Goal: Information Seeking & Learning: Compare options

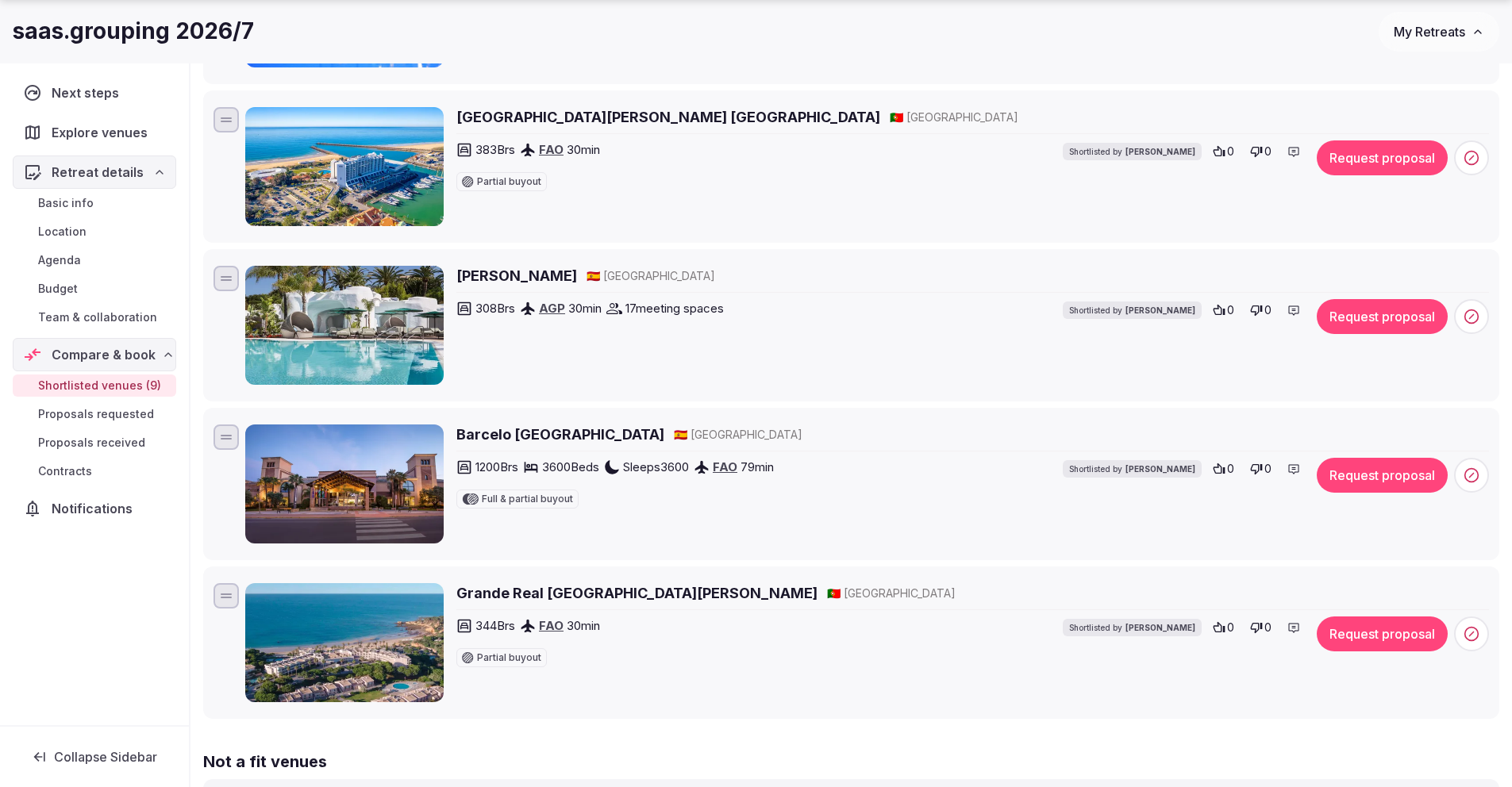
scroll to position [1025, 0]
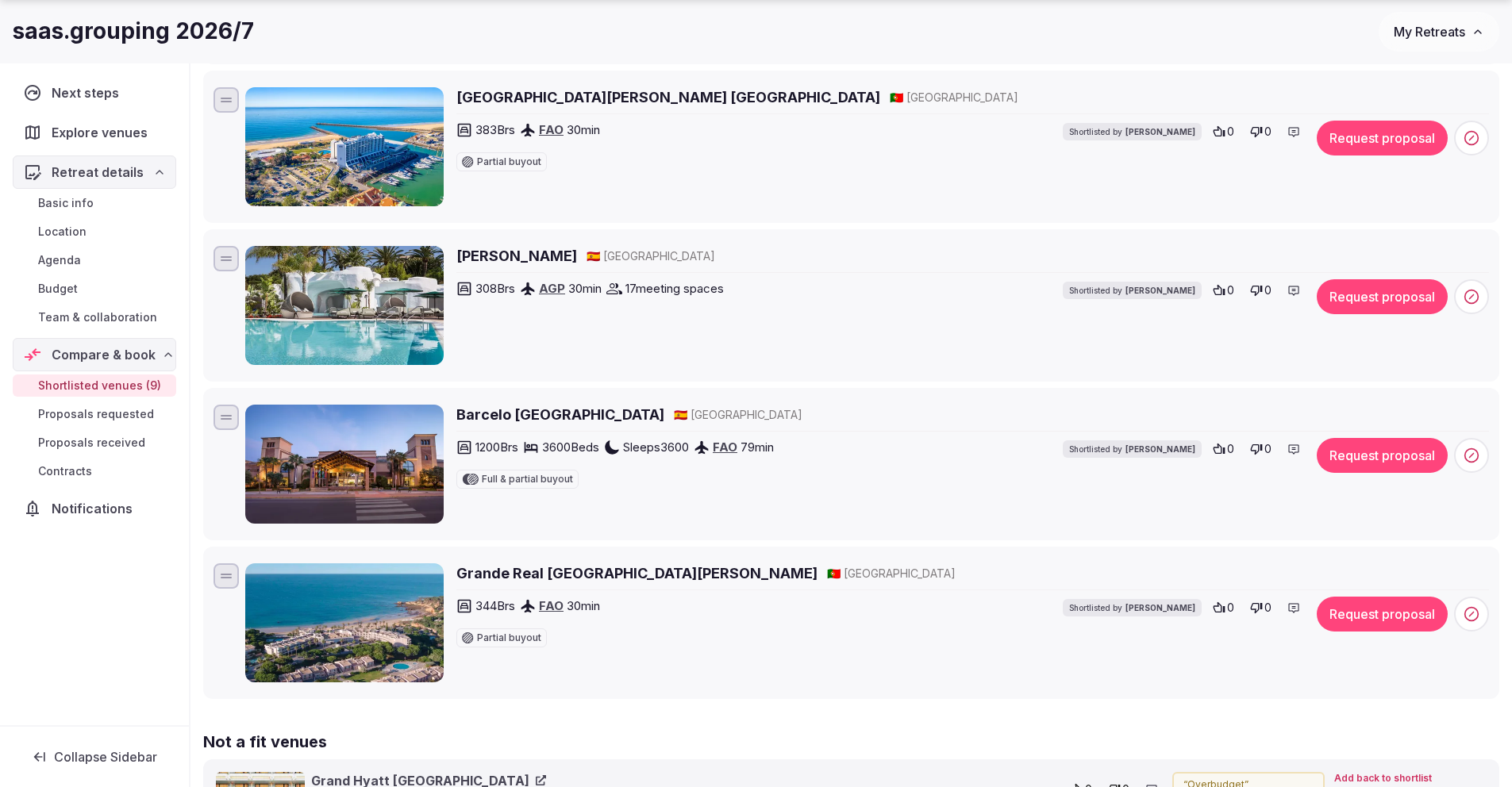
click at [541, 255] on h2 "Don Carlos Marbella" at bounding box center [517, 256] width 120 height 19
click at [638, 414] on h2 "Barcelo Punta Umbria Beach Resort & Convention Center" at bounding box center [560, 414] width 208 height 19
click at [664, 418] on h2 "Barcelo Punta Umbria Beach Resort & Convention Center" at bounding box center [560, 414] width 208 height 19
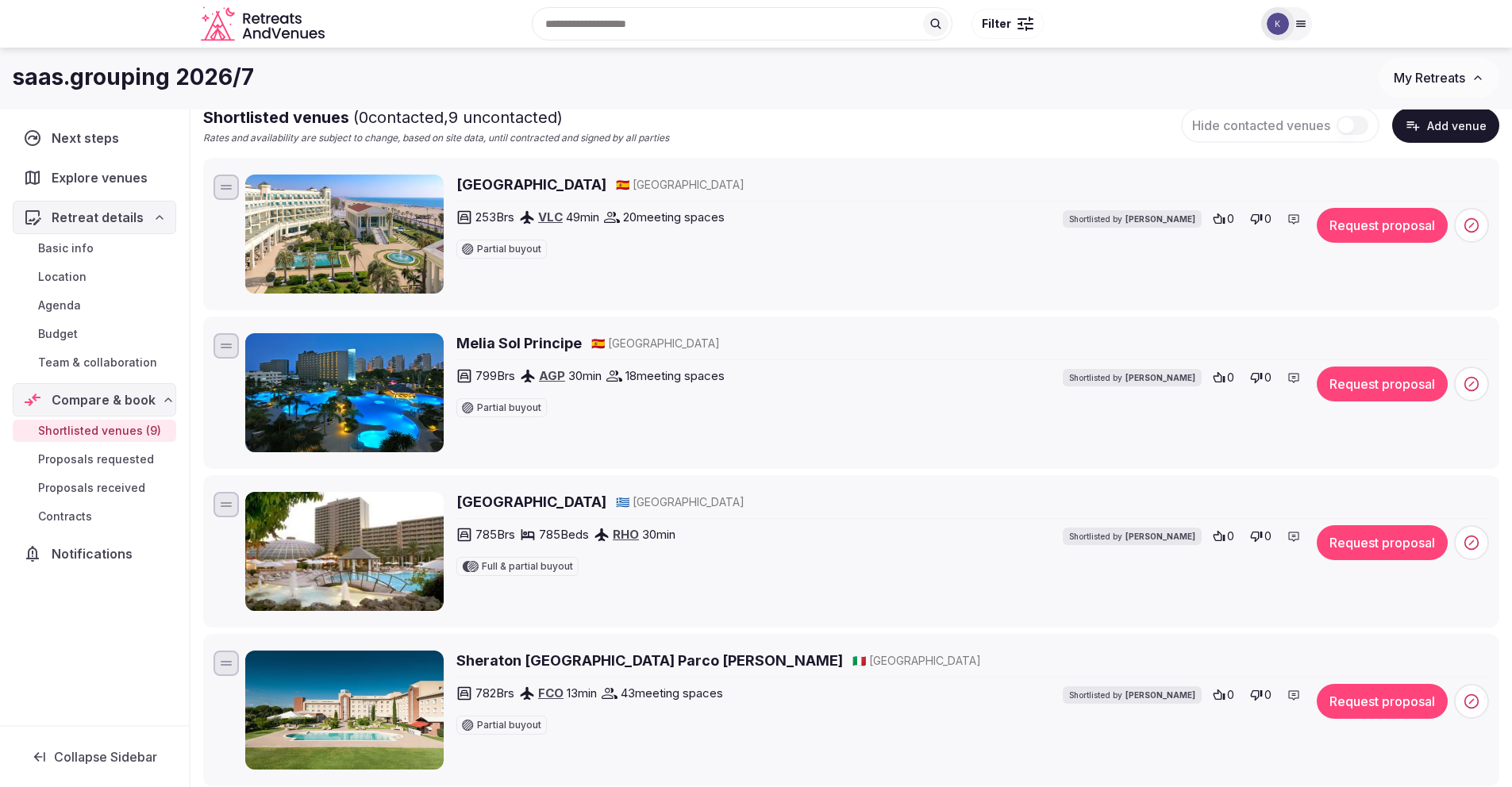
scroll to position [104, 0]
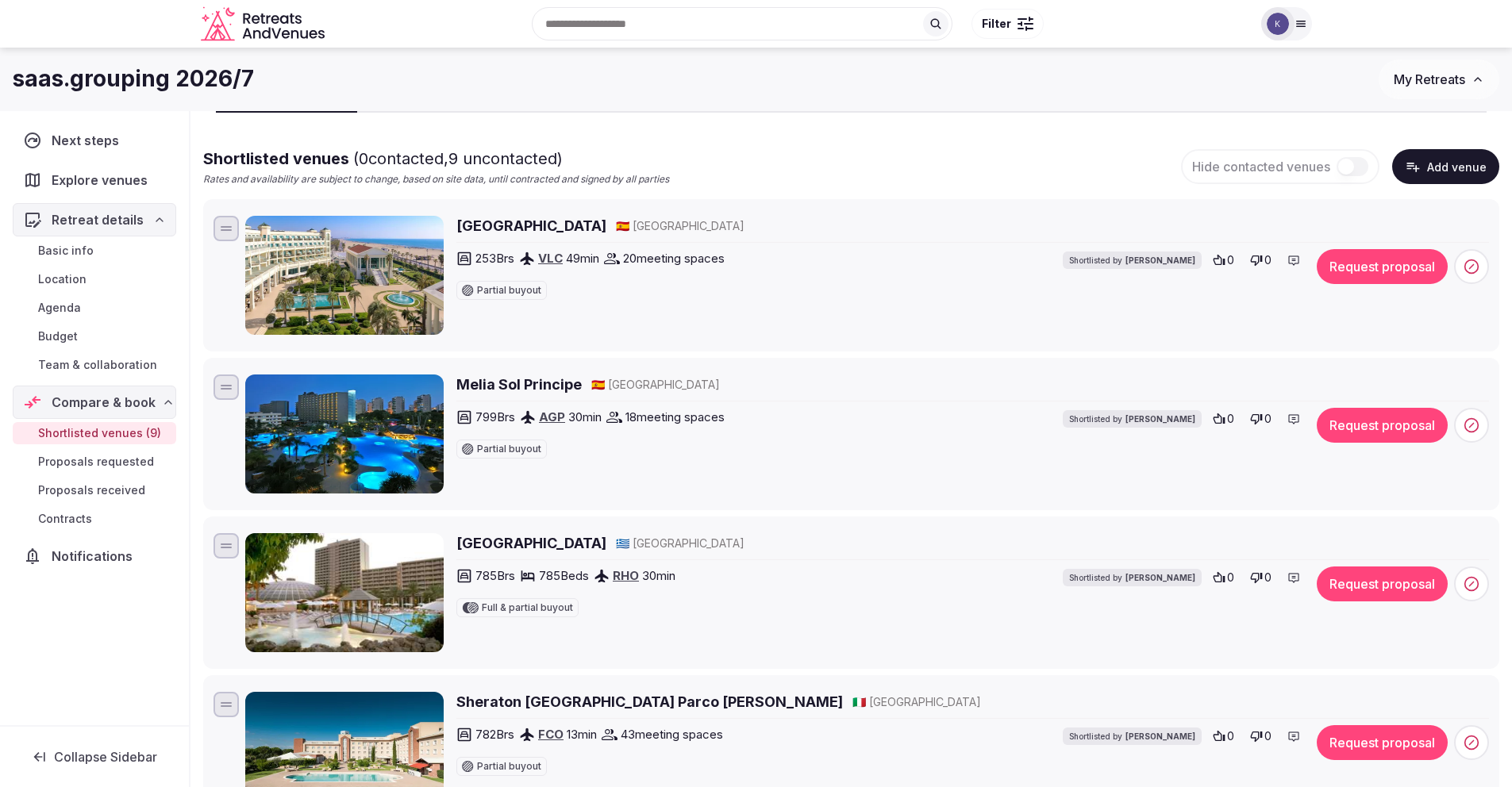
click at [606, 228] on h2 "Las Arenas Balneario Resort" at bounding box center [531, 226] width 150 height 19
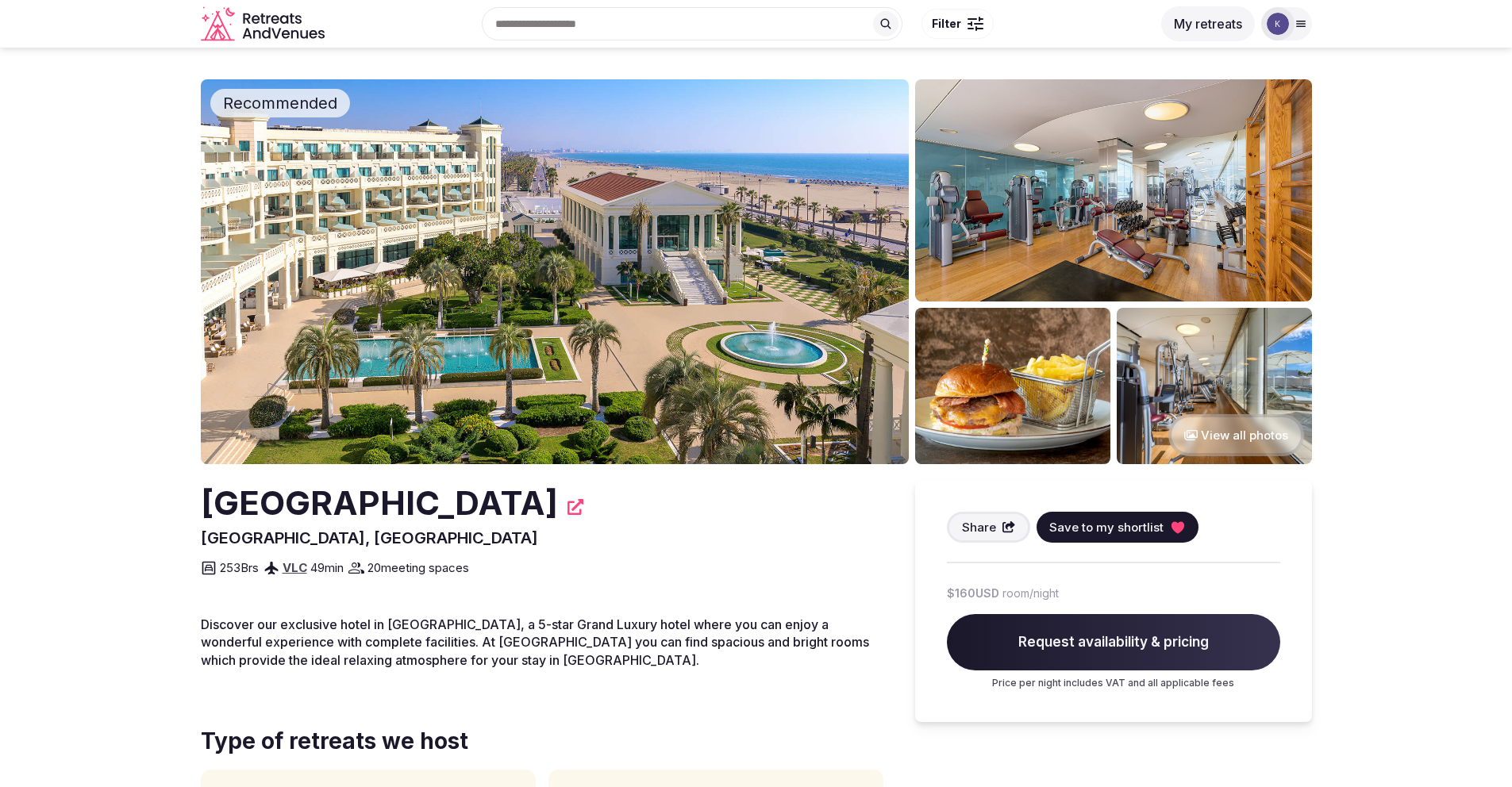
click at [1246, 439] on button "View all photos" at bounding box center [1236, 436] width 135 height 42
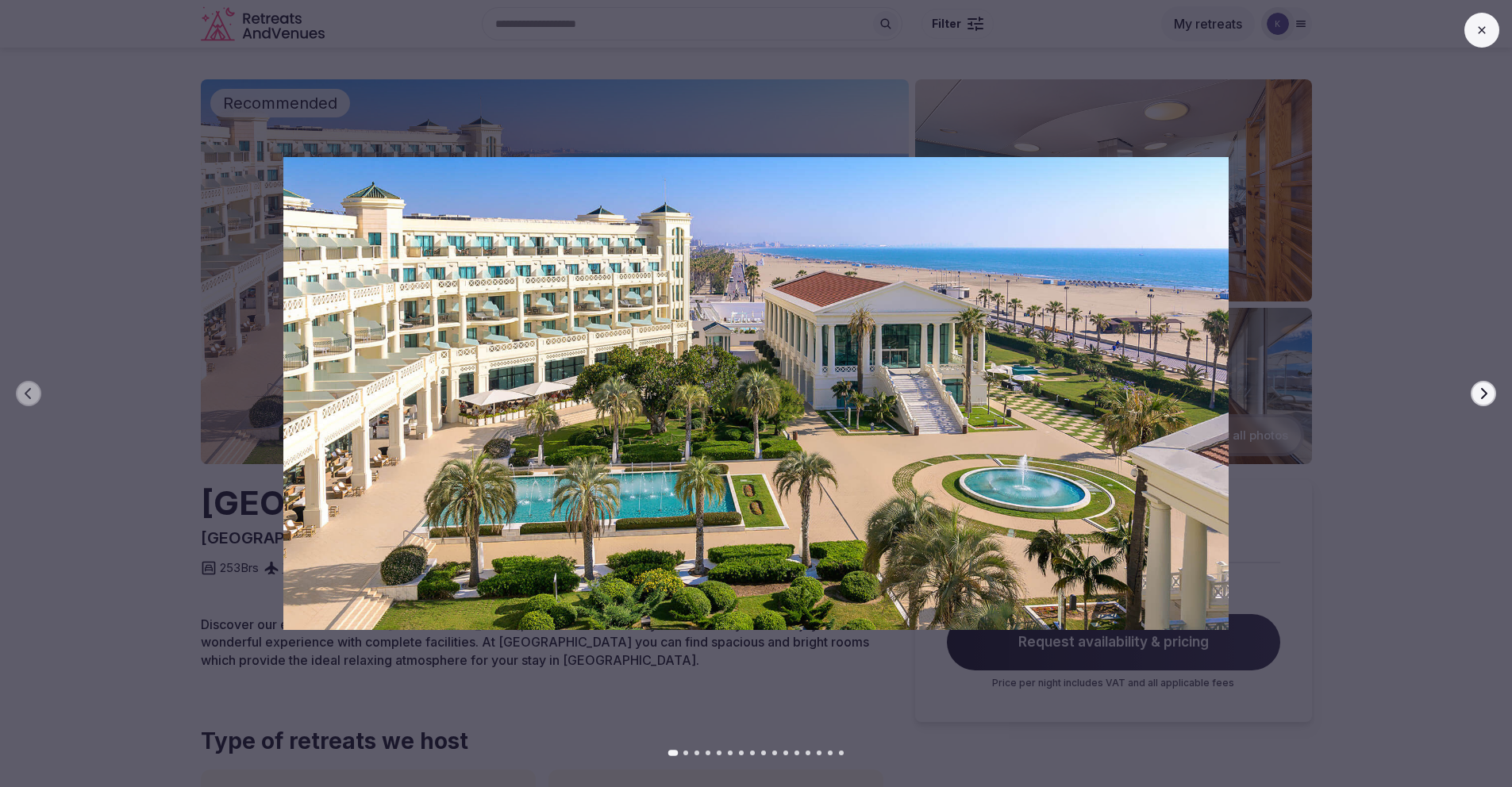
click at [1486, 396] on icon "button" at bounding box center [1483, 394] width 12 height 12
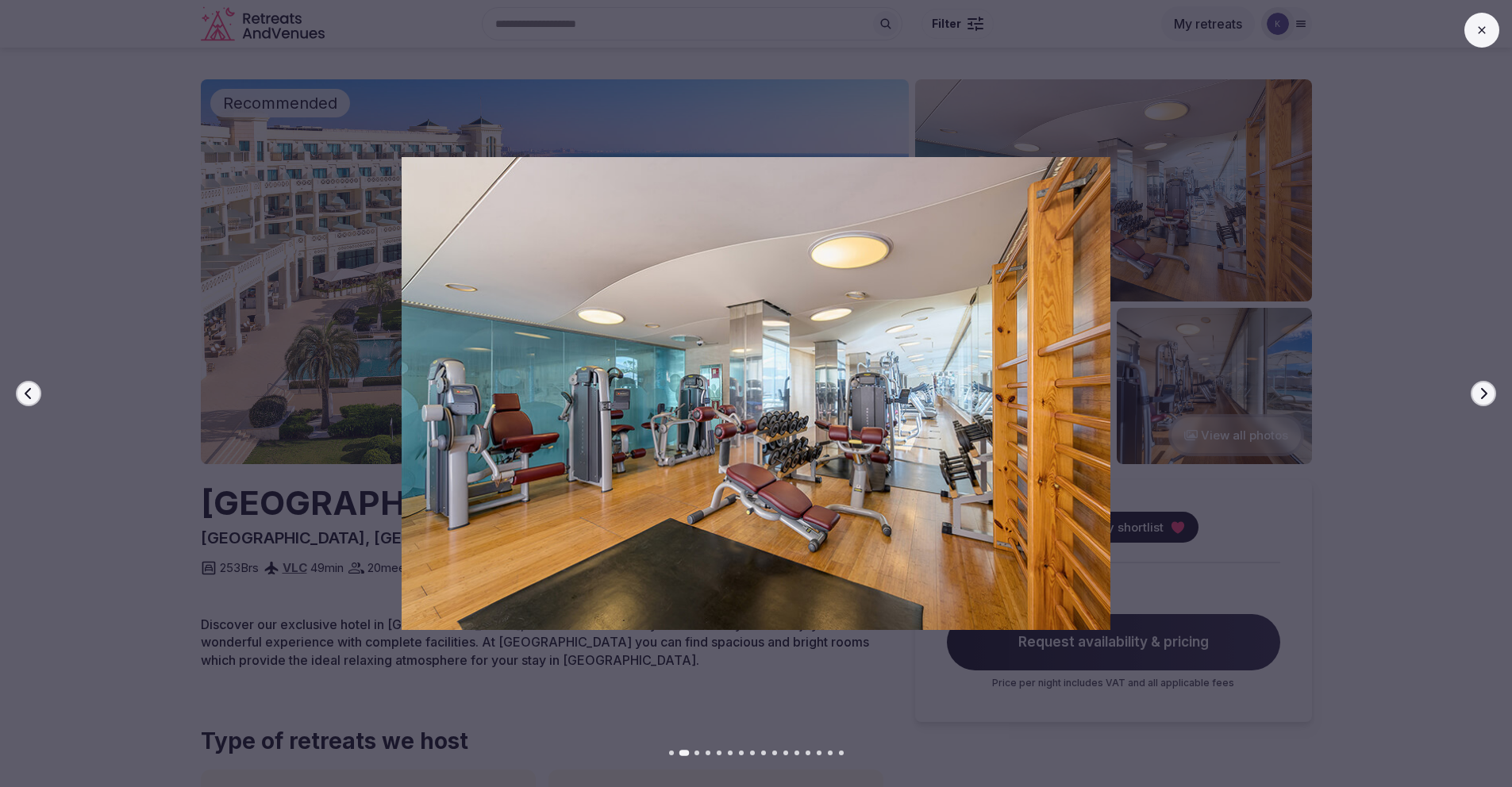
click at [1485, 396] on icon "button" at bounding box center [1483, 394] width 12 height 12
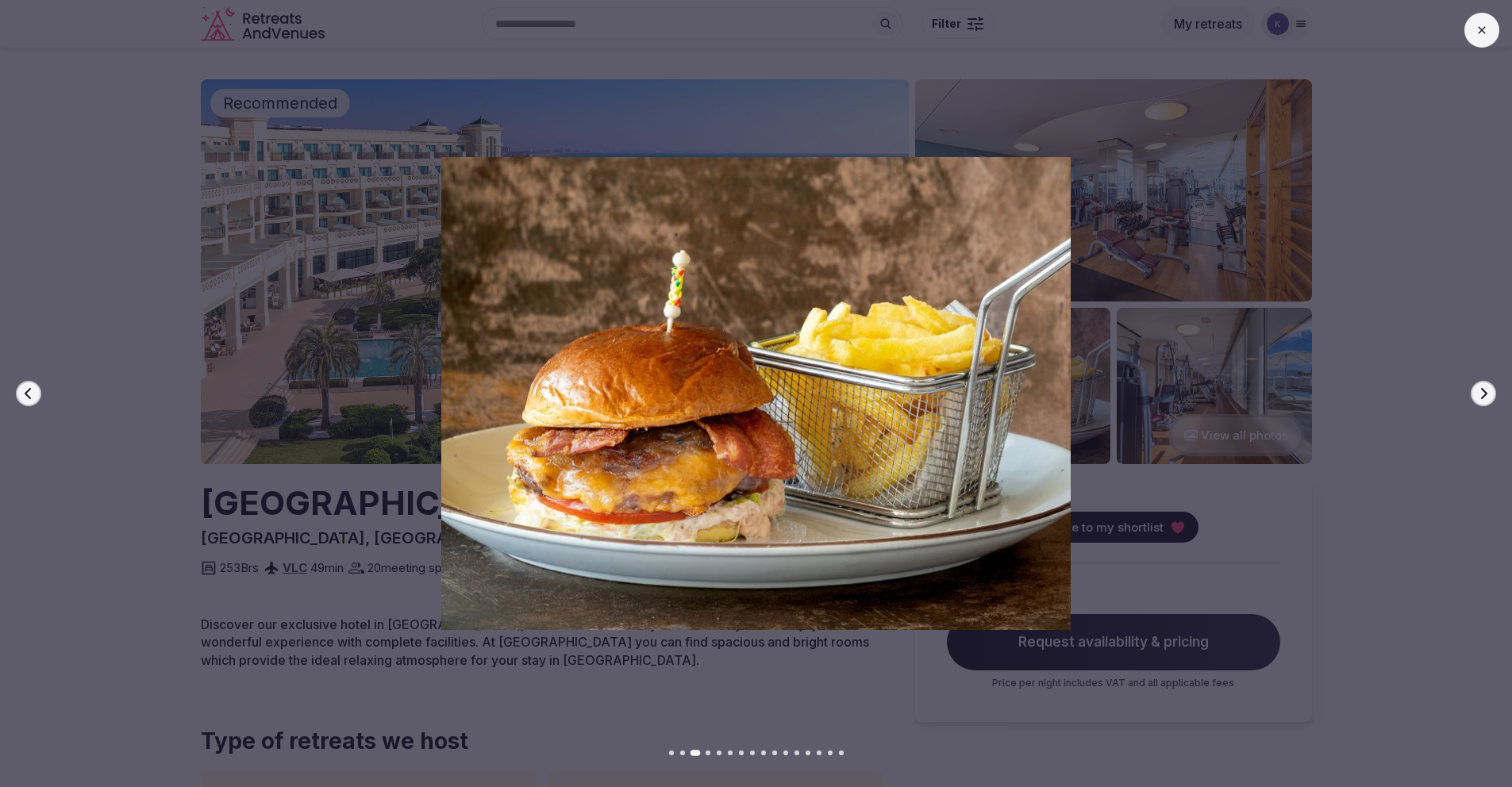
click at [1485, 396] on icon "button" at bounding box center [1483, 394] width 12 height 12
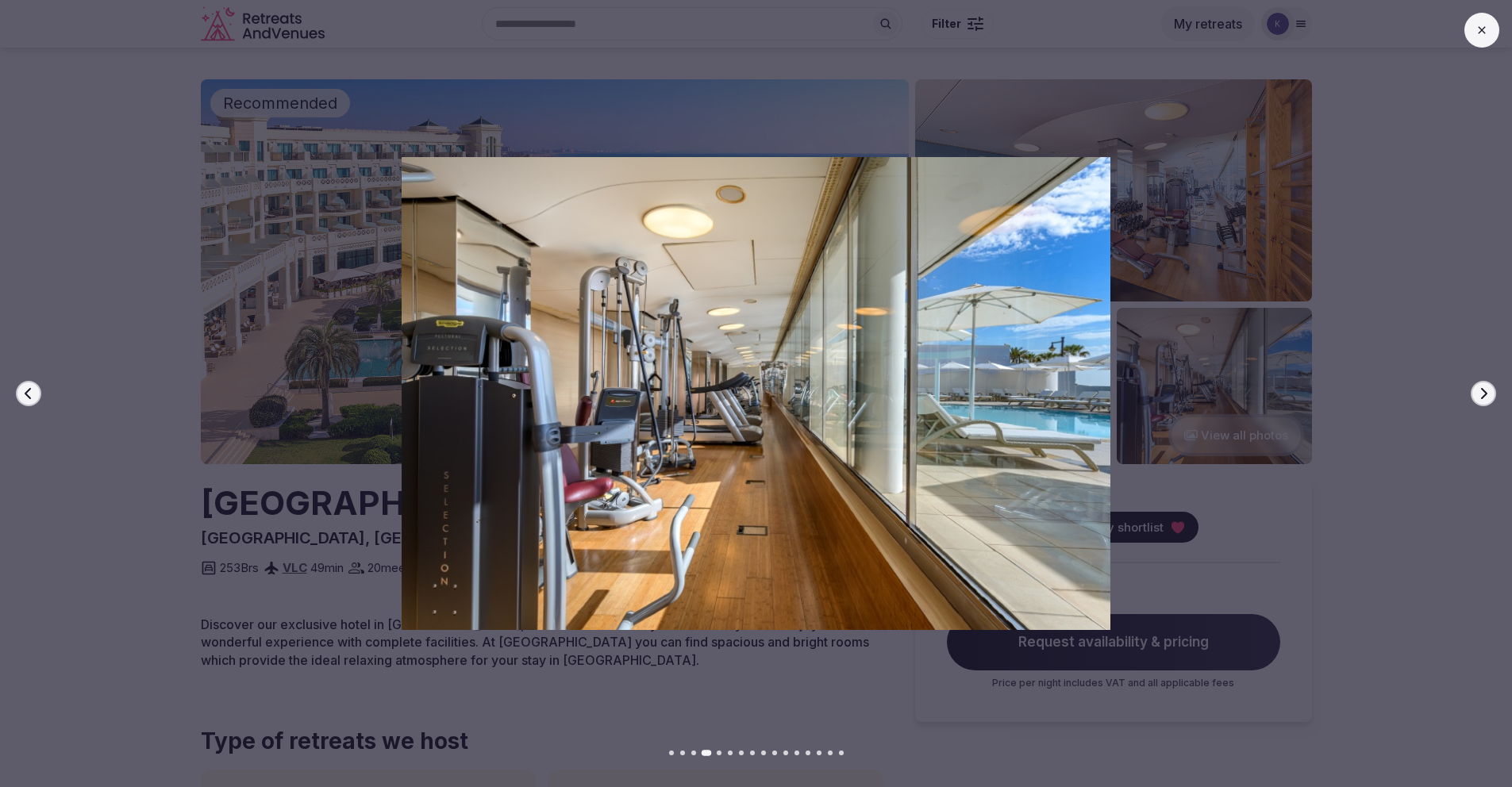
click at [1485, 396] on icon "button" at bounding box center [1484, 393] width 6 height 12
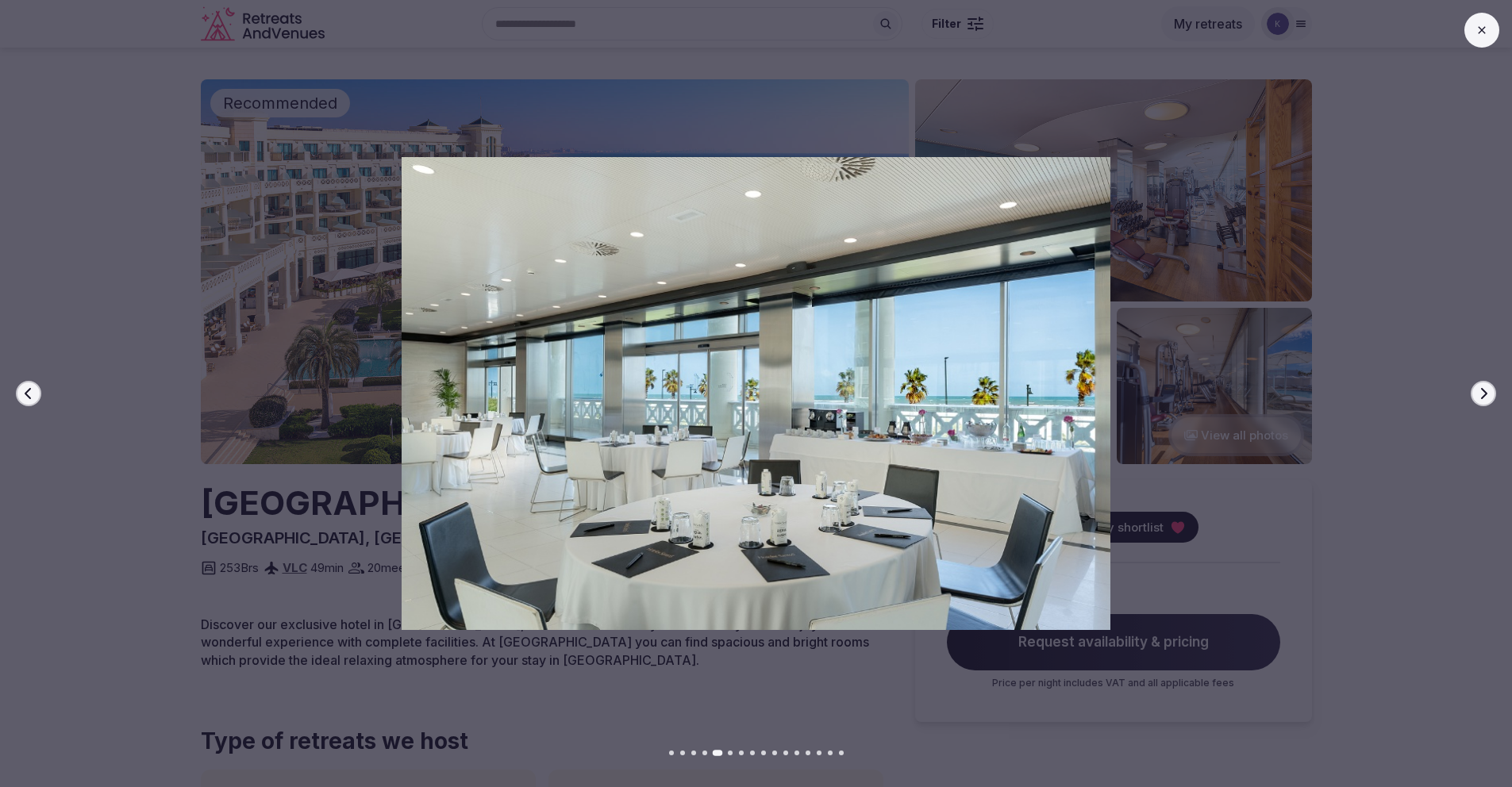
click at [1485, 396] on icon "button" at bounding box center [1484, 393] width 6 height 12
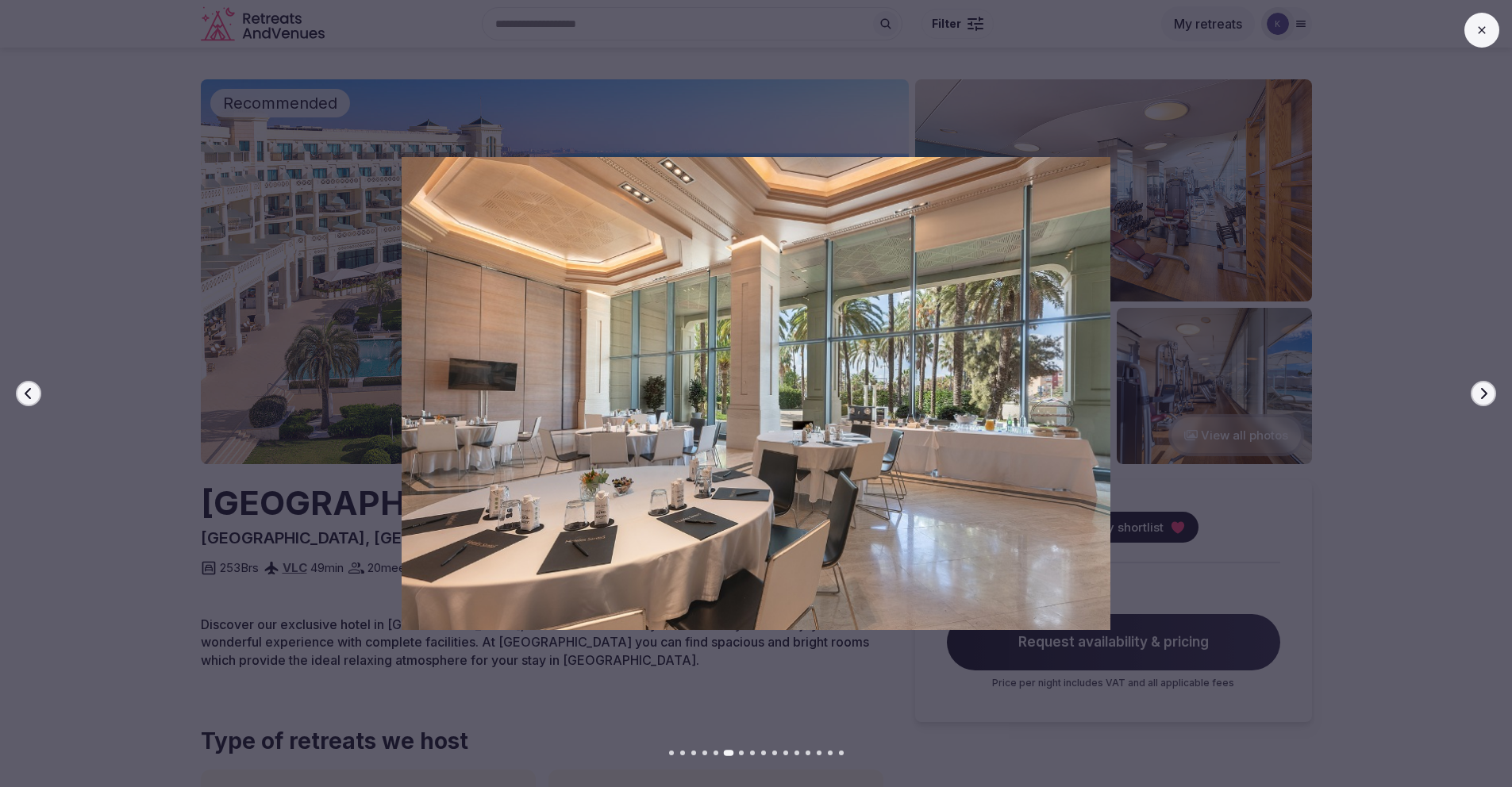
click at [1485, 396] on icon "button" at bounding box center [1484, 393] width 6 height 12
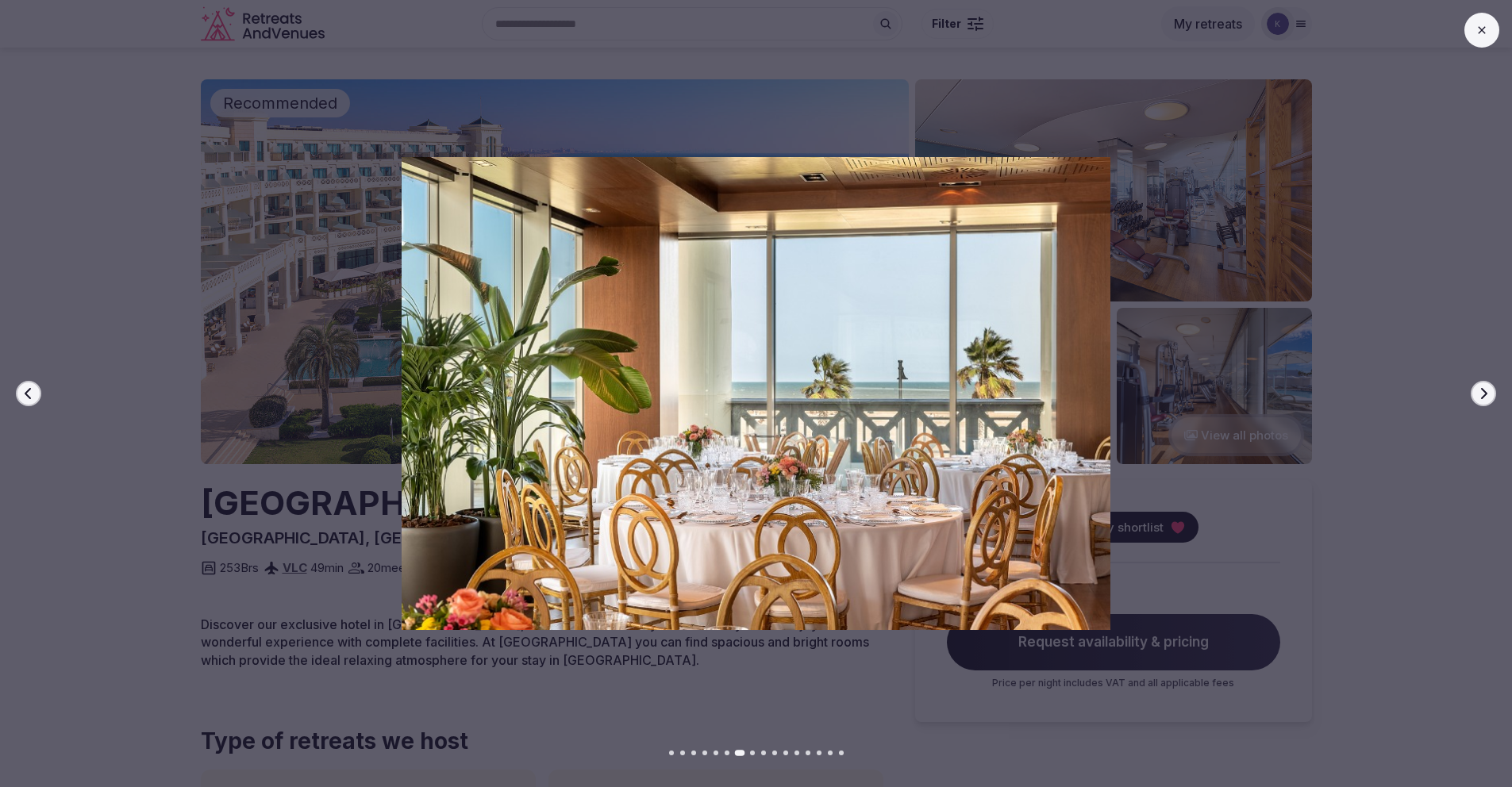
click at [1485, 396] on icon "button" at bounding box center [1484, 393] width 6 height 12
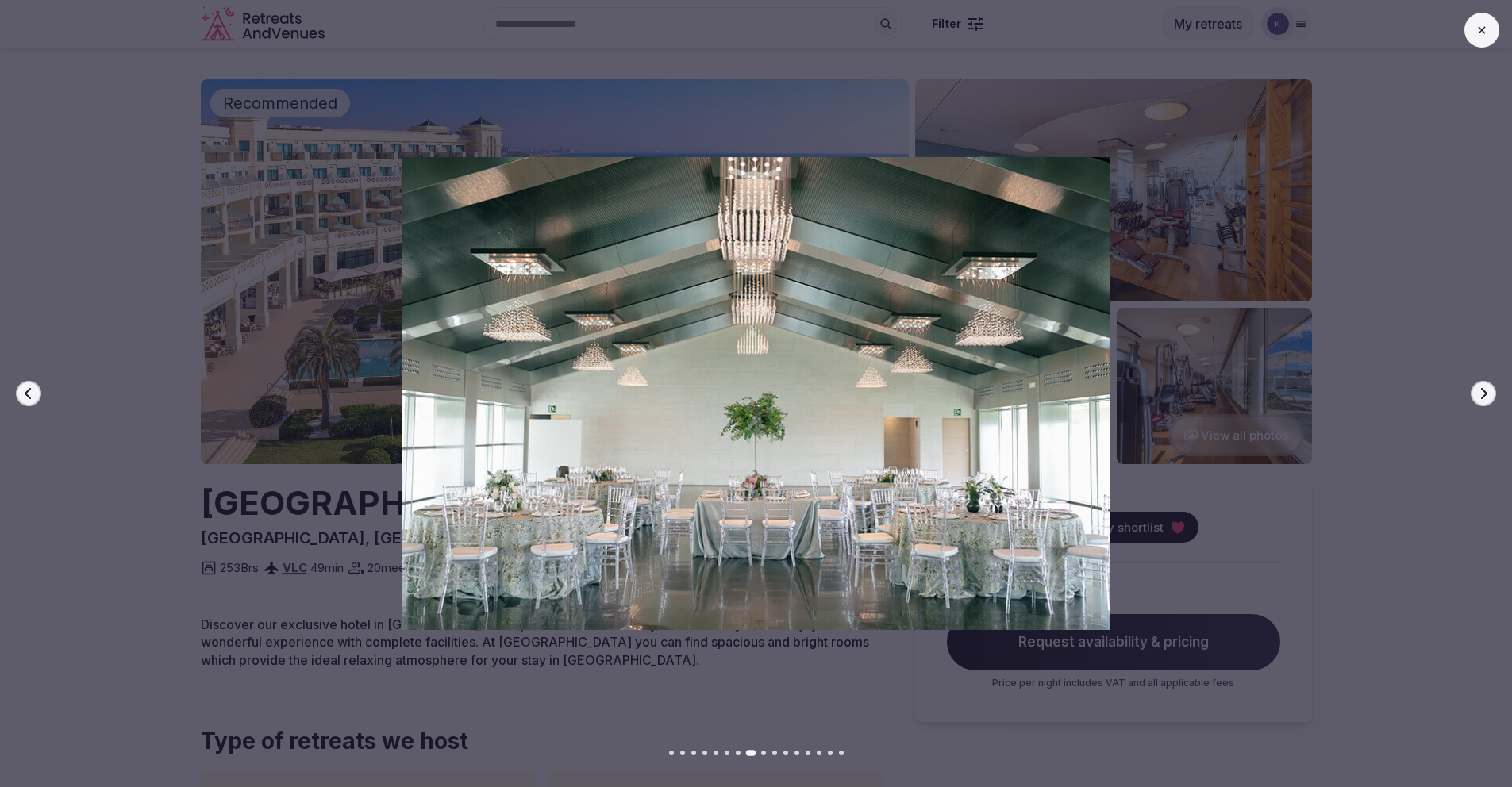
click at [1485, 396] on icon "button" at bounding box center [1484, 393] width 6 height 12
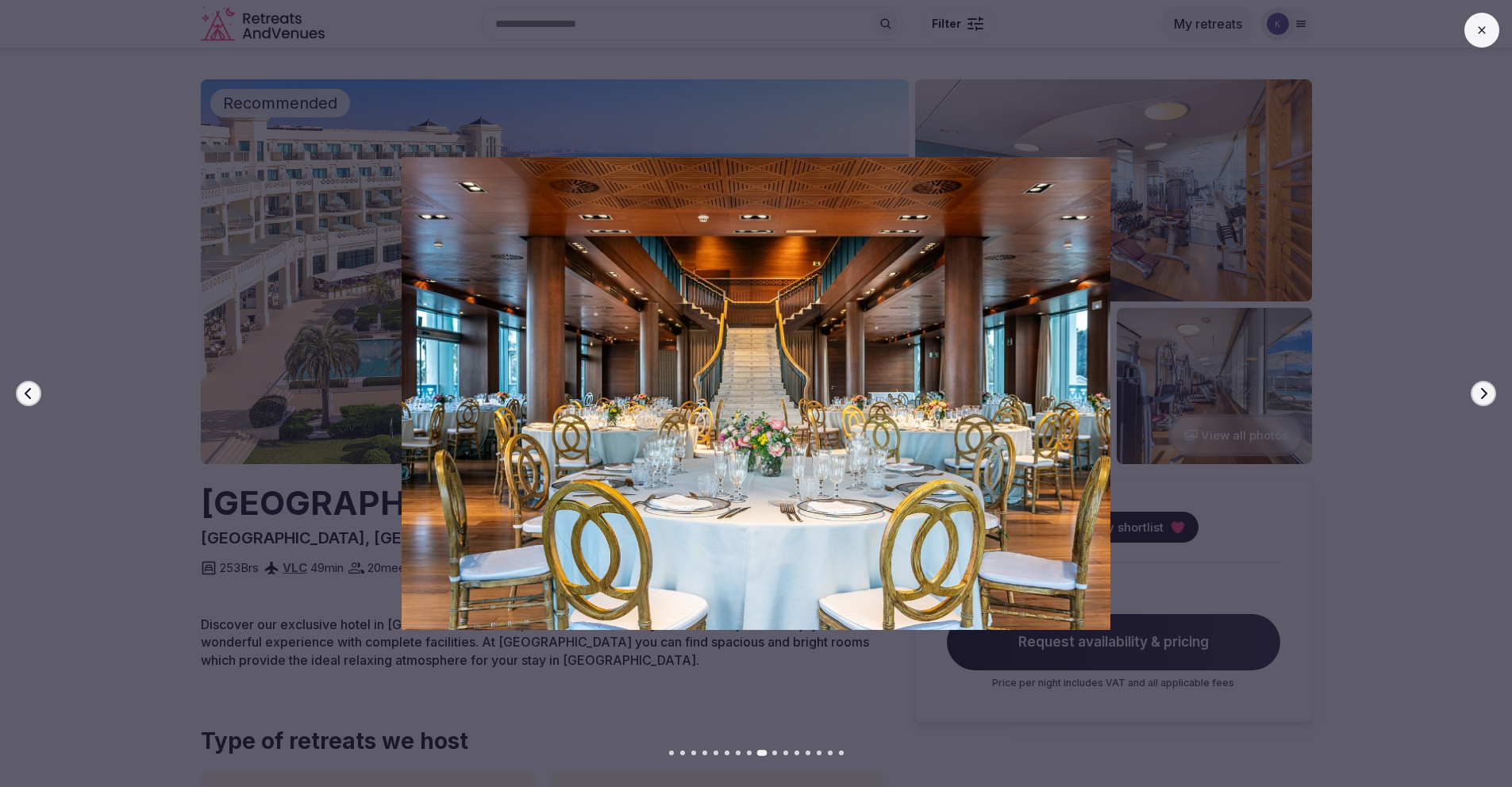
click at [1485, 396] on icon "button" at bounding box center [1484, 393] width 6 height 12
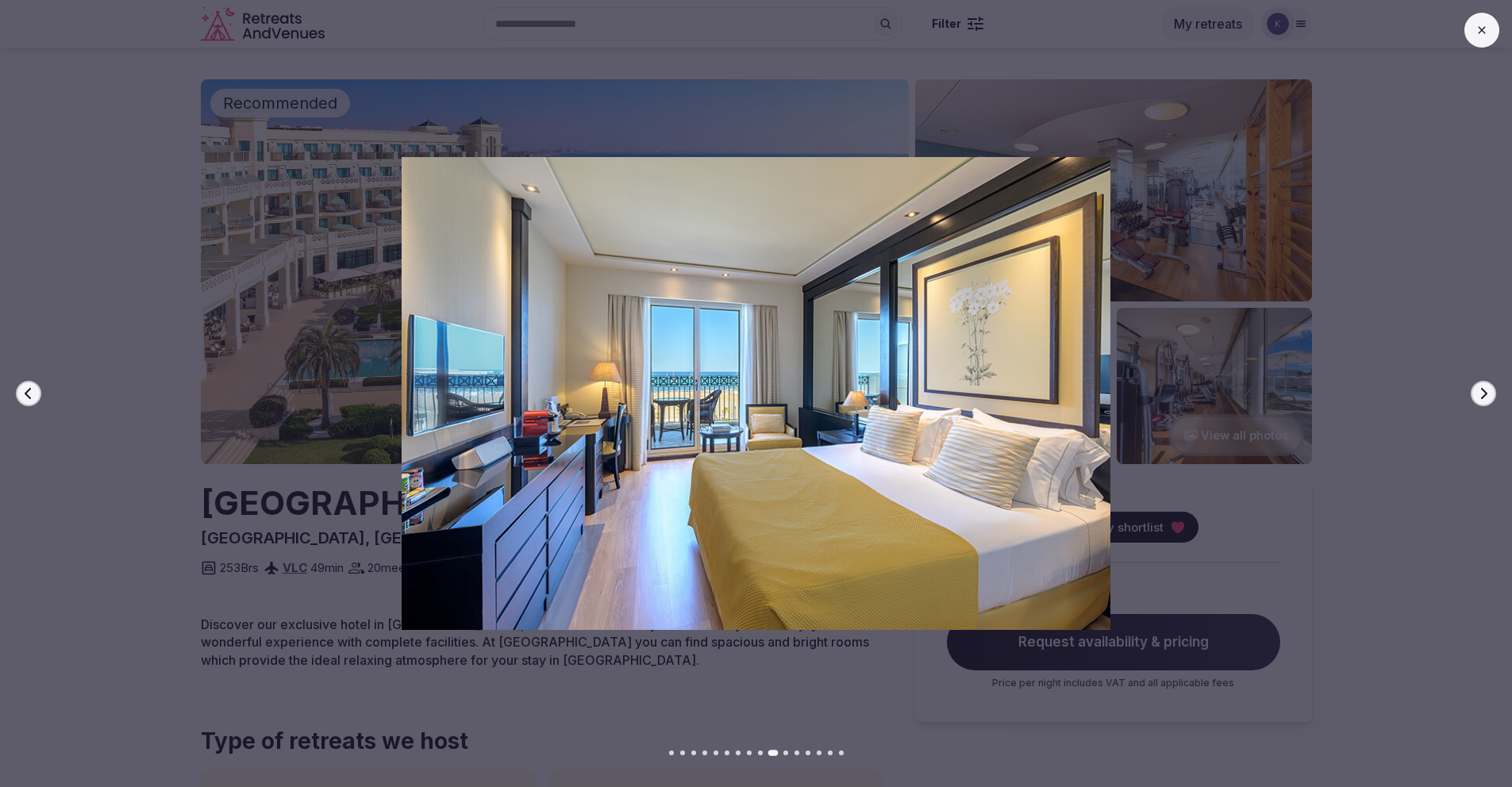
click at [1485, 396] on icon "button" at bounding box center [1484, 393] width 6 height 12
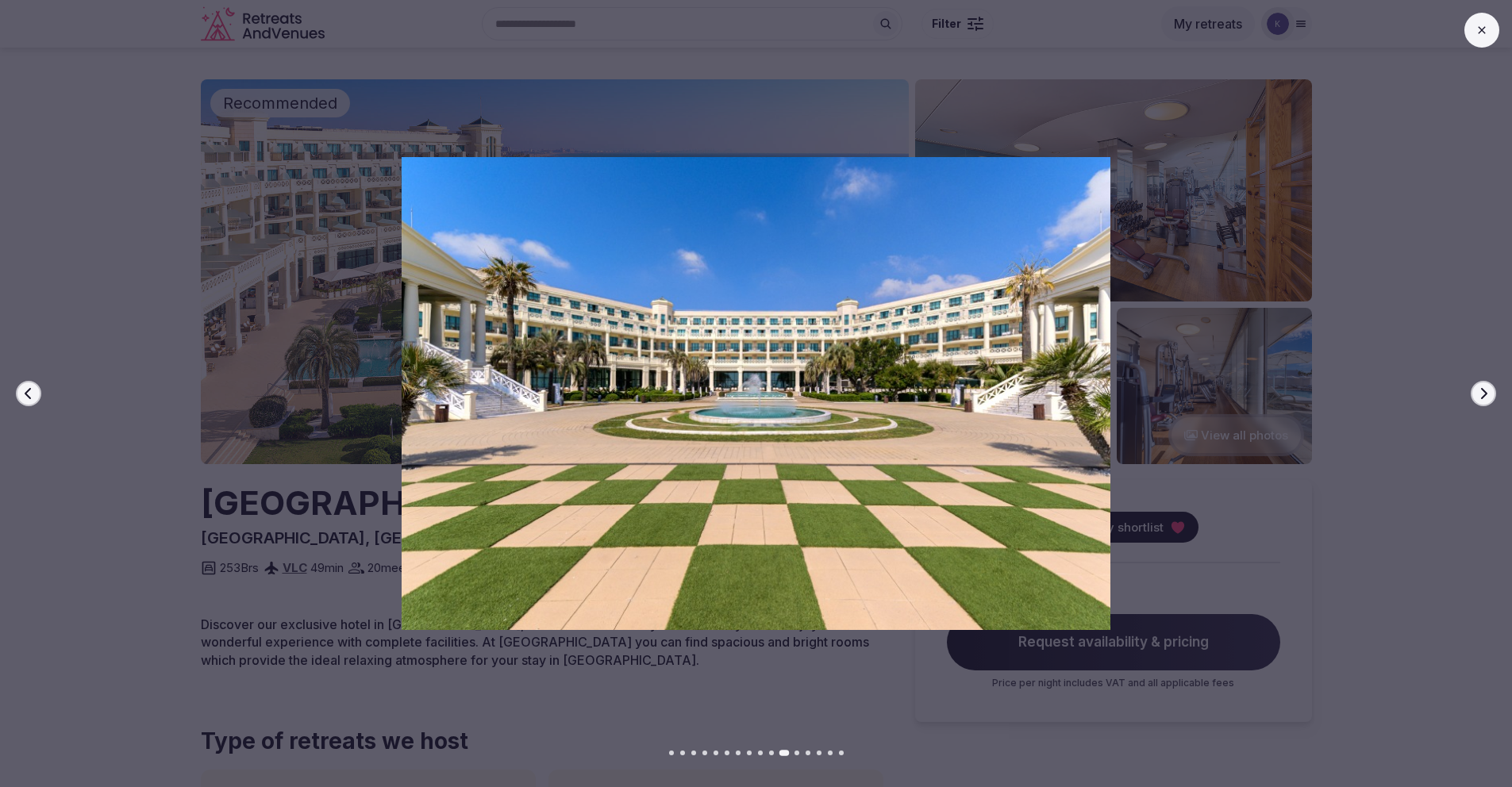
click at [1485, 396] on icon "button" at bounding box center [1484, 393] width 6 height 12
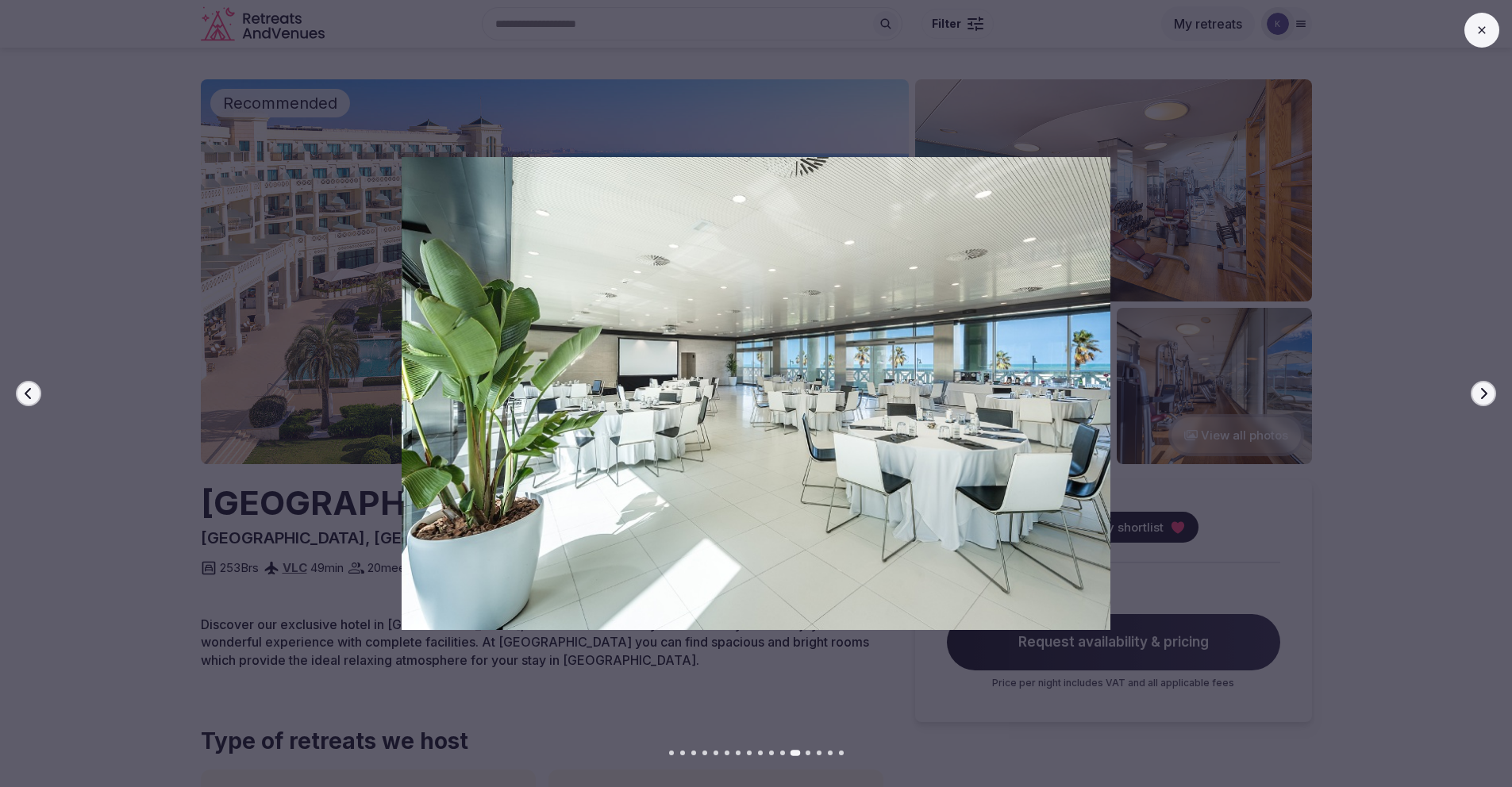
click at [1485, 396] on icon "button" at bounding box center [1484, 393] width 6 height 12
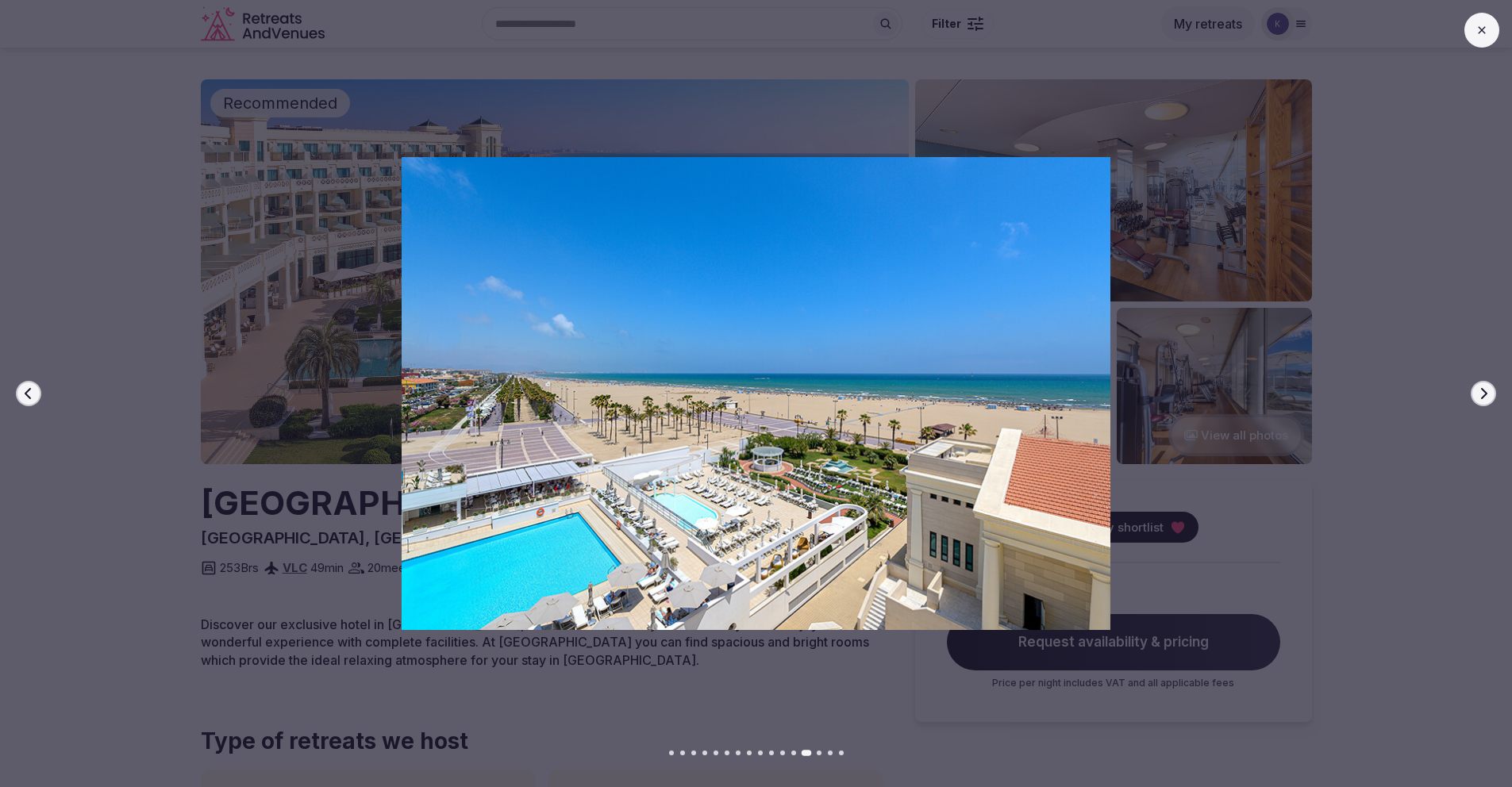
click at [1485, 396] on icon "button" at bounding box center [1484, 393] width 6 height 12
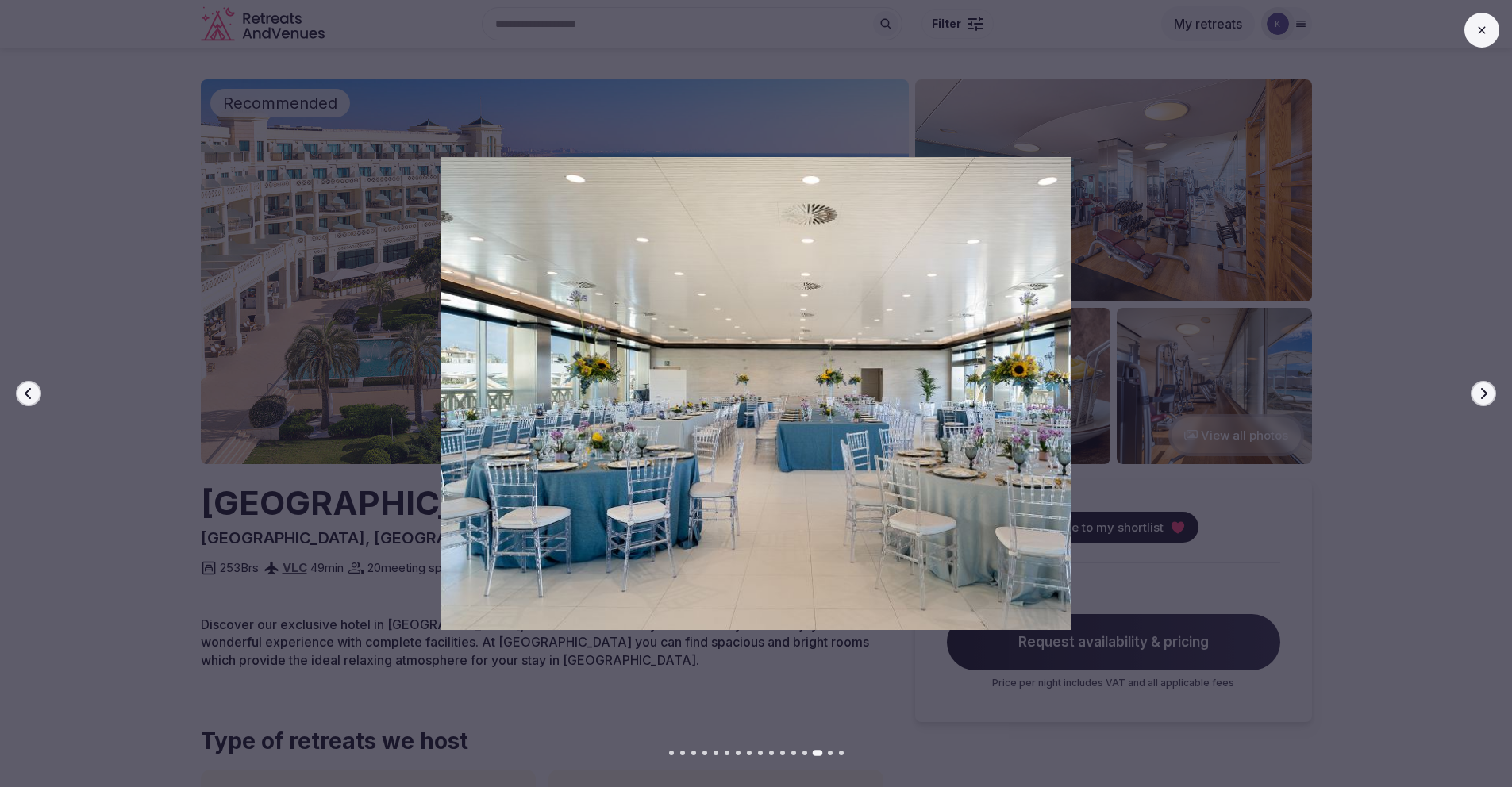
click at [1485, 396] on icon "button" at bounding box center [1484, 393] width 6 height 12
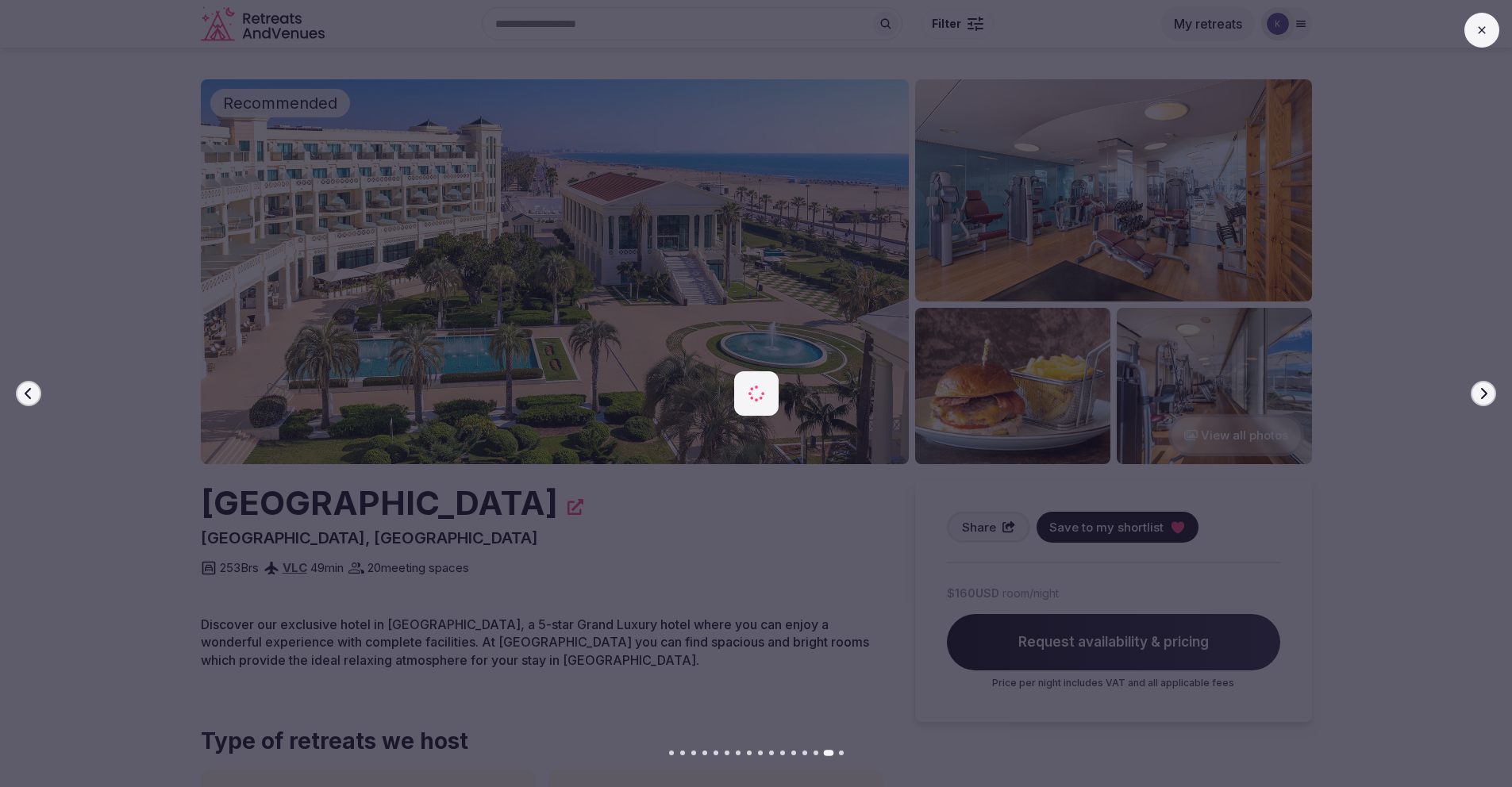
click at [1485, 396] on icon "button" at bounding box center [1484, 393] width 6 height 12
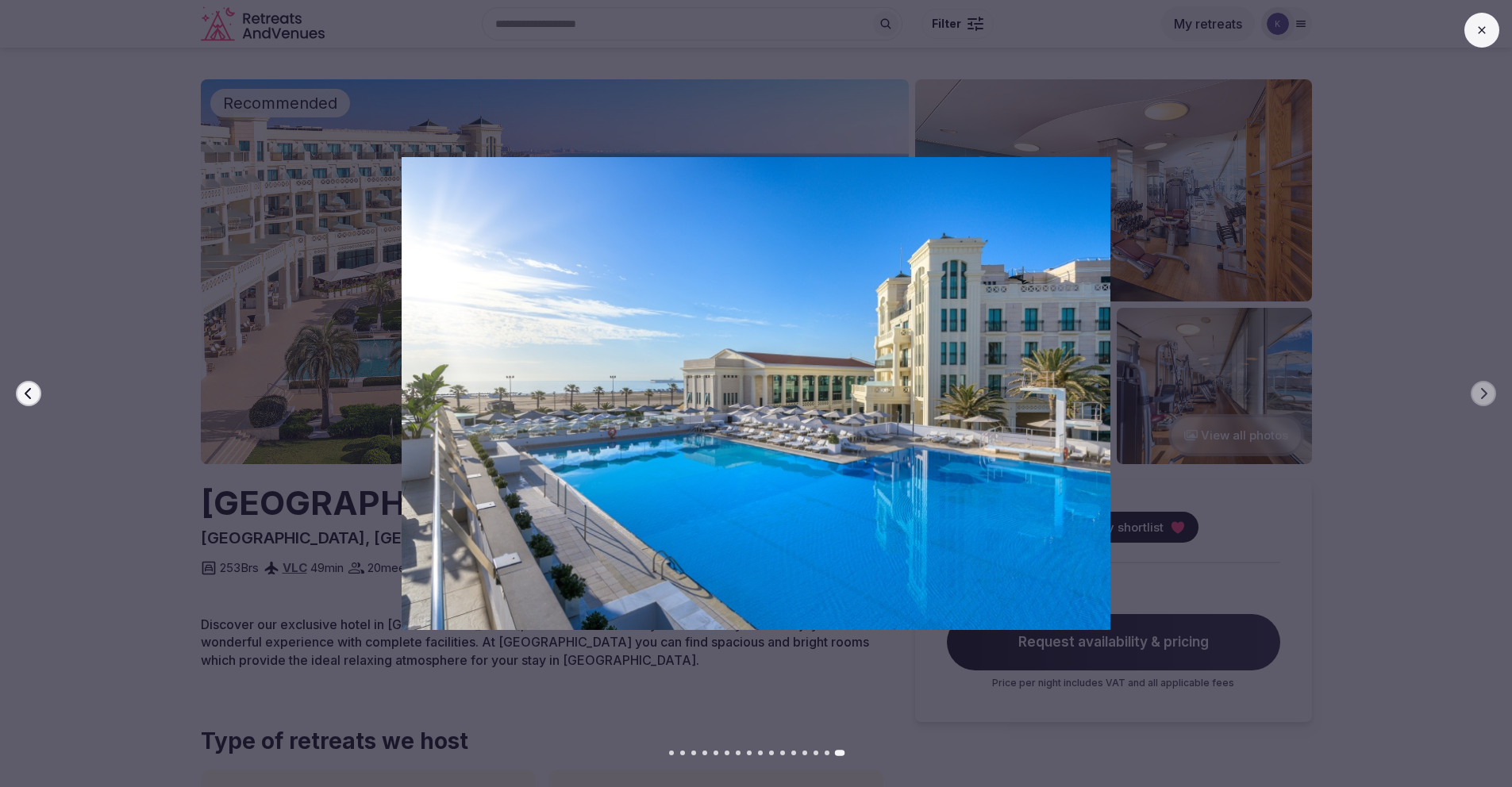
click at [34, 392] on icon "button" at bounding box center [28, 394] width 12 height 12
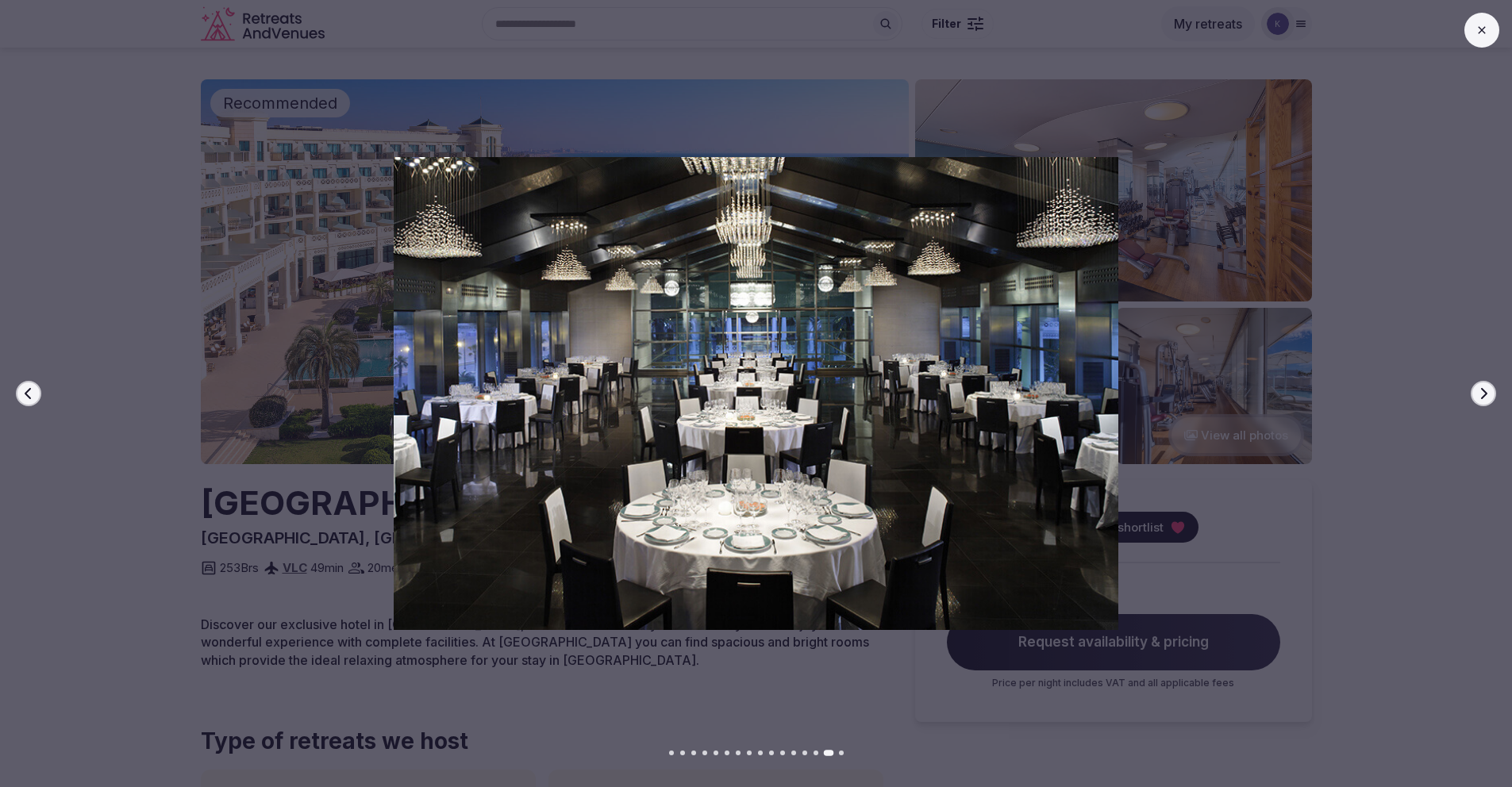
click at [34, 392] on icon "button" at bounding box center [28, 394] width 12 height 12
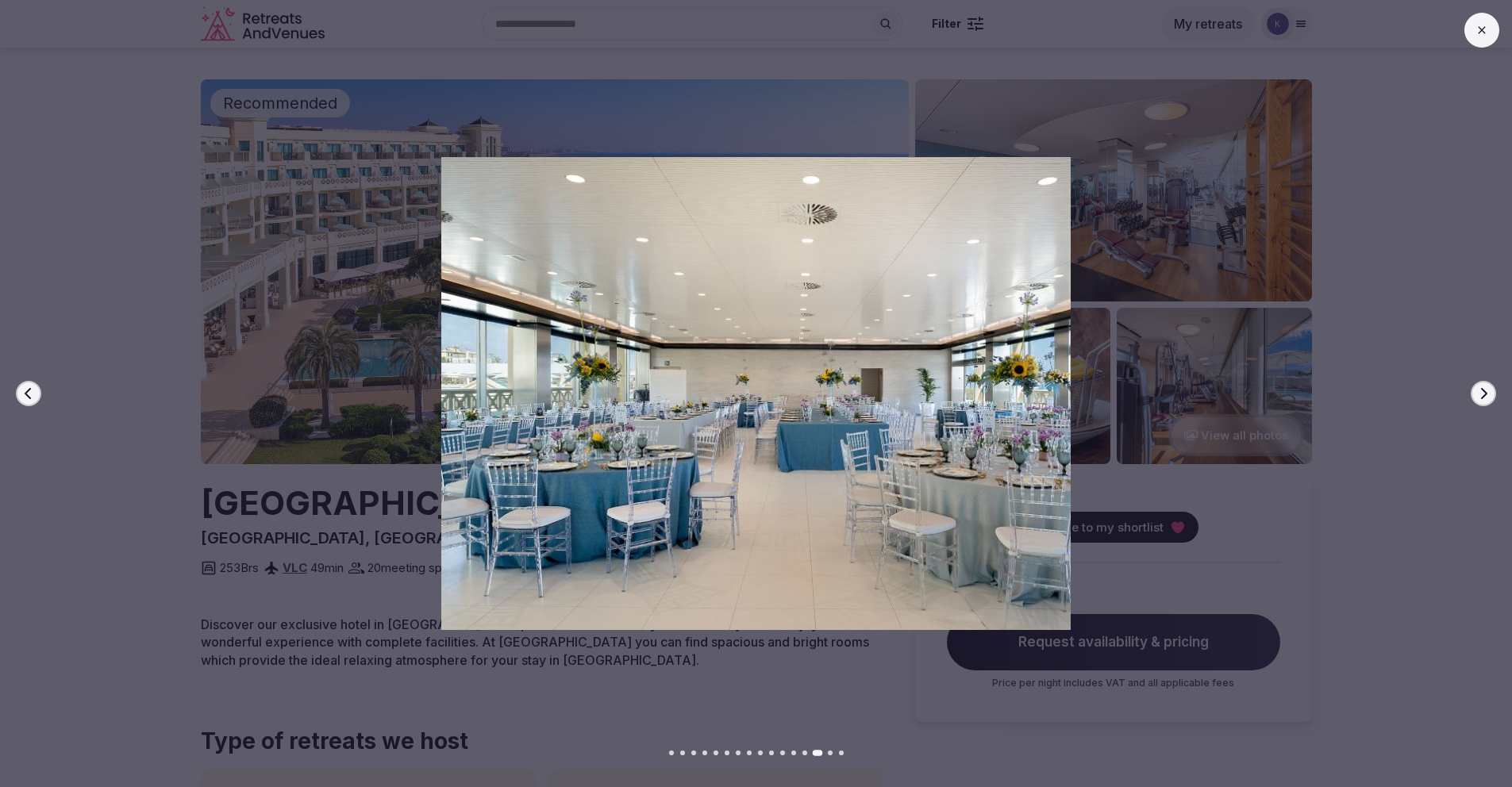
click at [35, 390] on icon "button" at bounding box center [28, 394] width 12 height 12
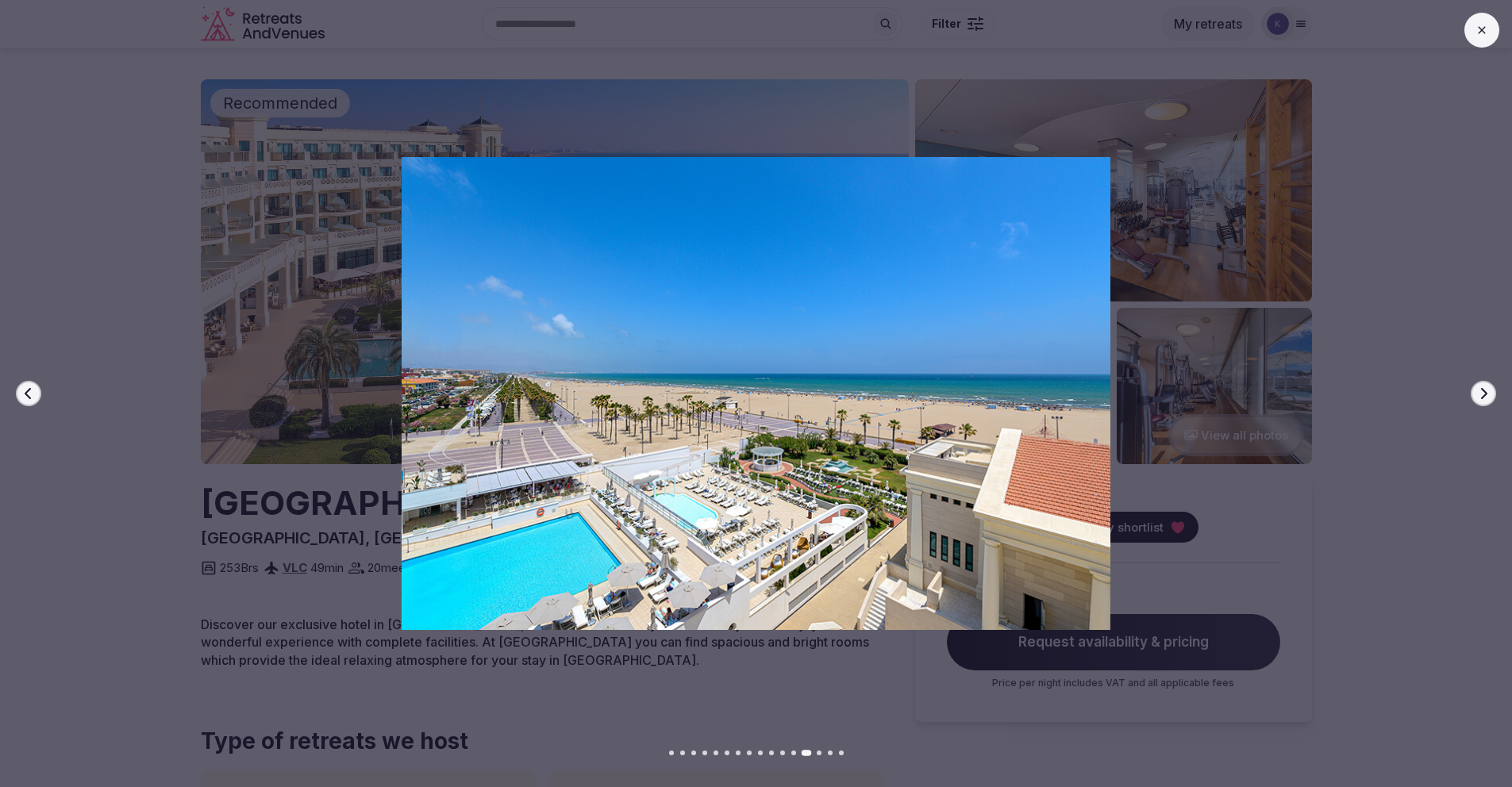
click at [35, 390] on icon "button" at bounding box center [28, 394] width 12 height 12
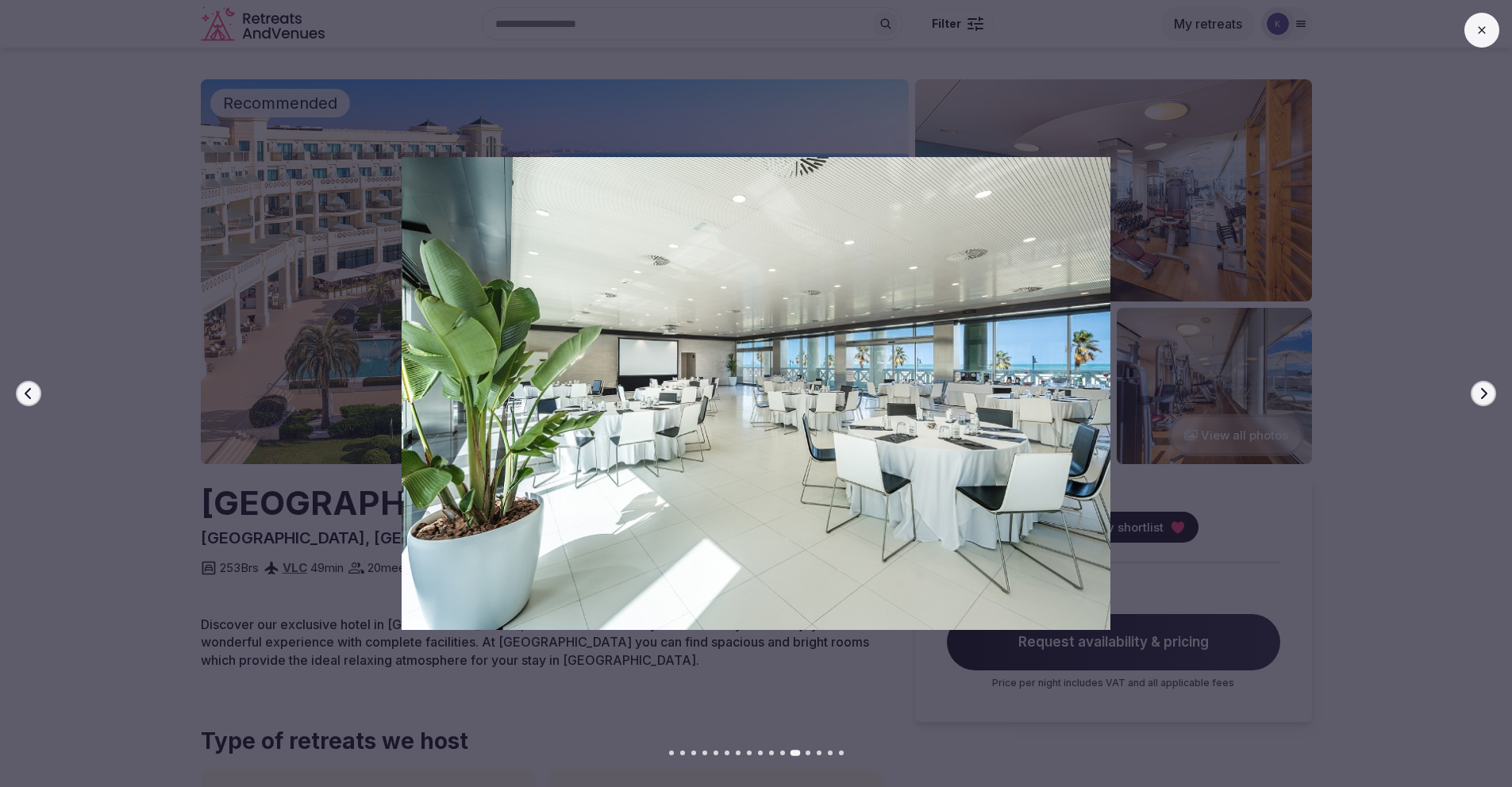
drag, startPoint x: 1484, startPoint y: 39, endPoint x: 1354, endPoint y: 105, distance: 145.8
click at [1484, 39] on button at bounding box center [1481, 29] width 35 height 35
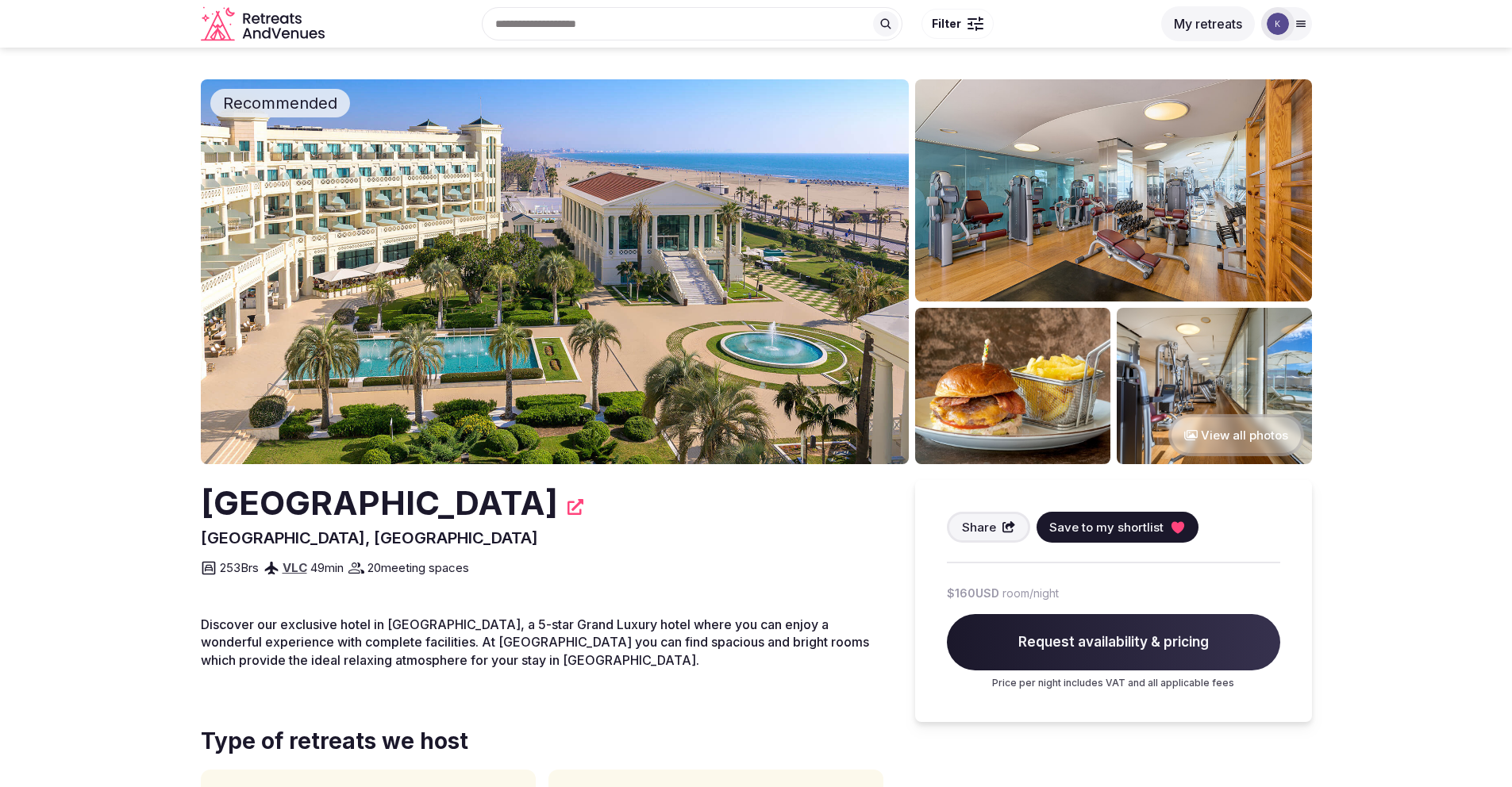
click at [1242, 439] on button "View all photos" at bounding box center [1236, 436] width 135 height 42
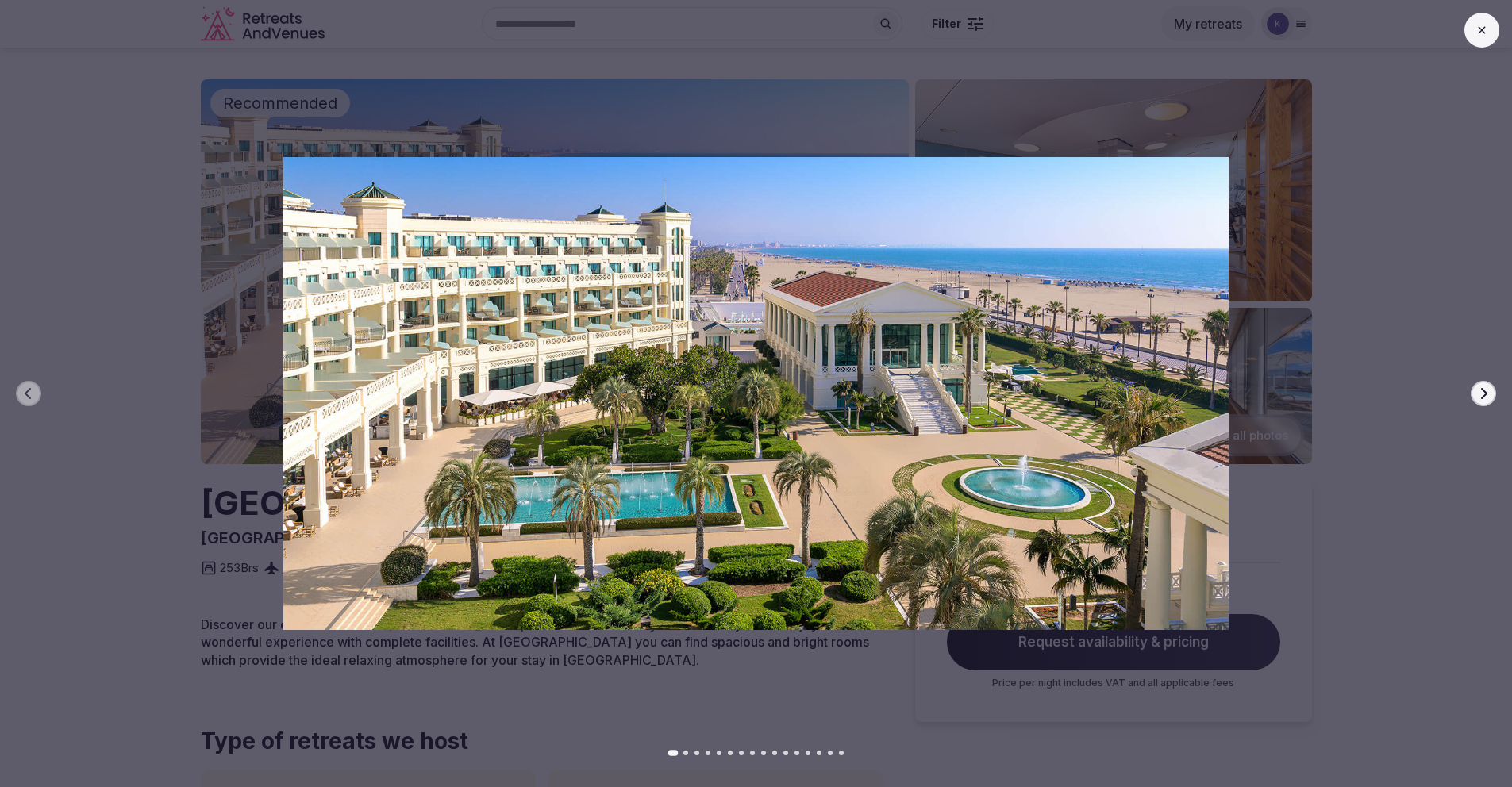
click at [1492, 391] on button "Next slide" at bounding box center [1483, 393] width 26 height 26
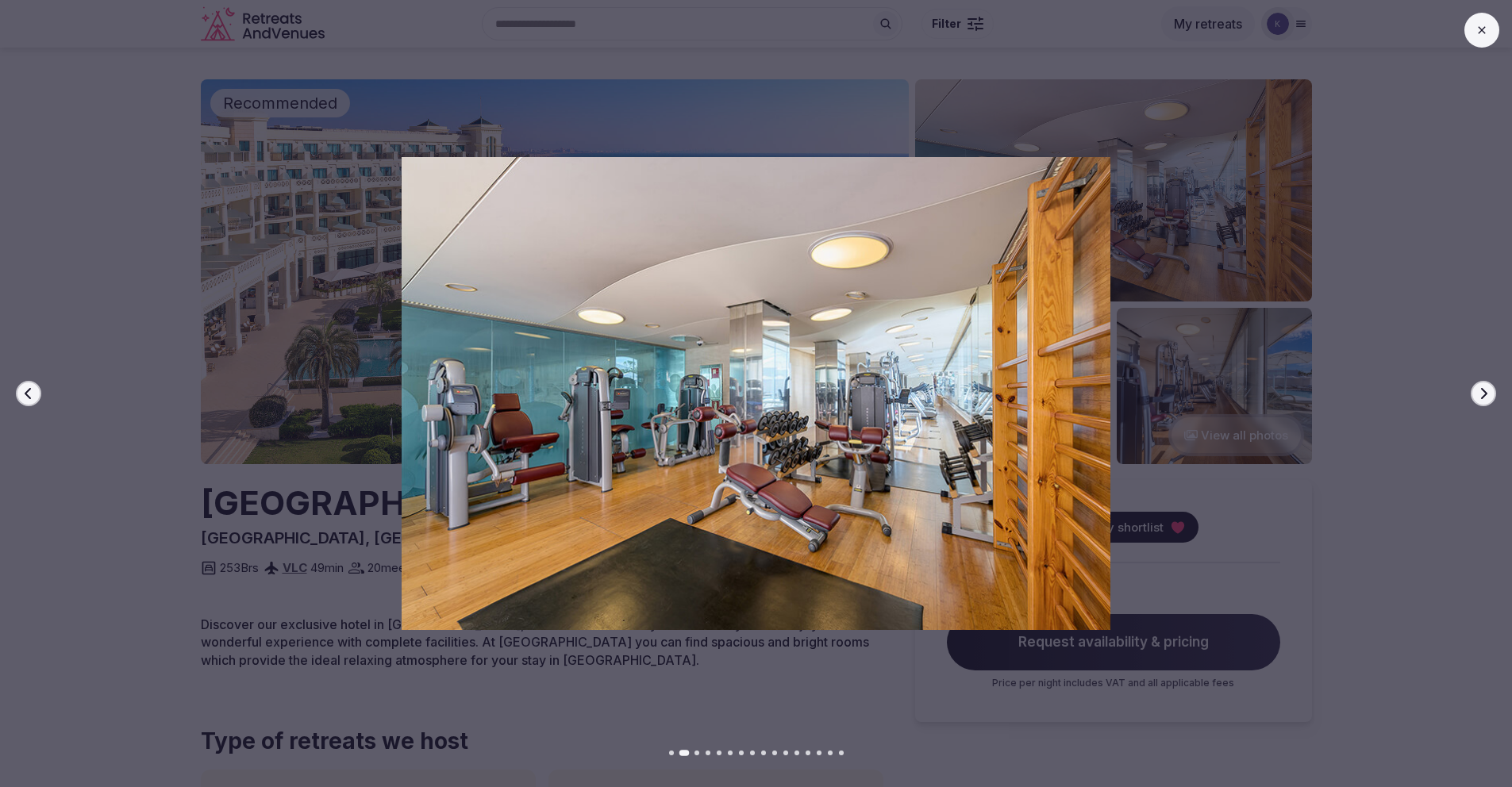
click at [1488, 393] on icon "button" at bounding box center [1483, 394] width 12 height 12
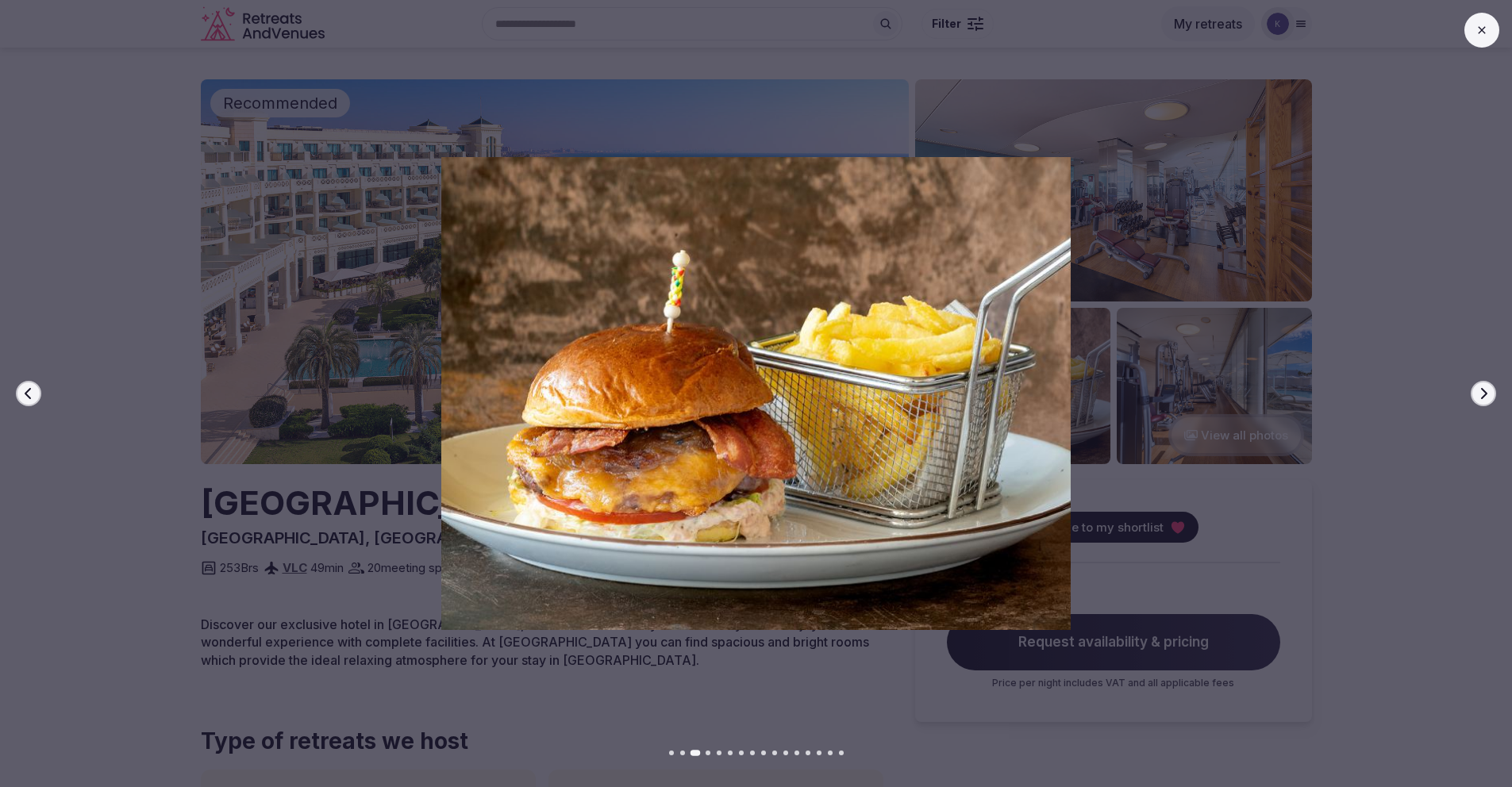
click at [1487, 393] on icon "button" at bounding box center [1483, 394] width 12 height 12
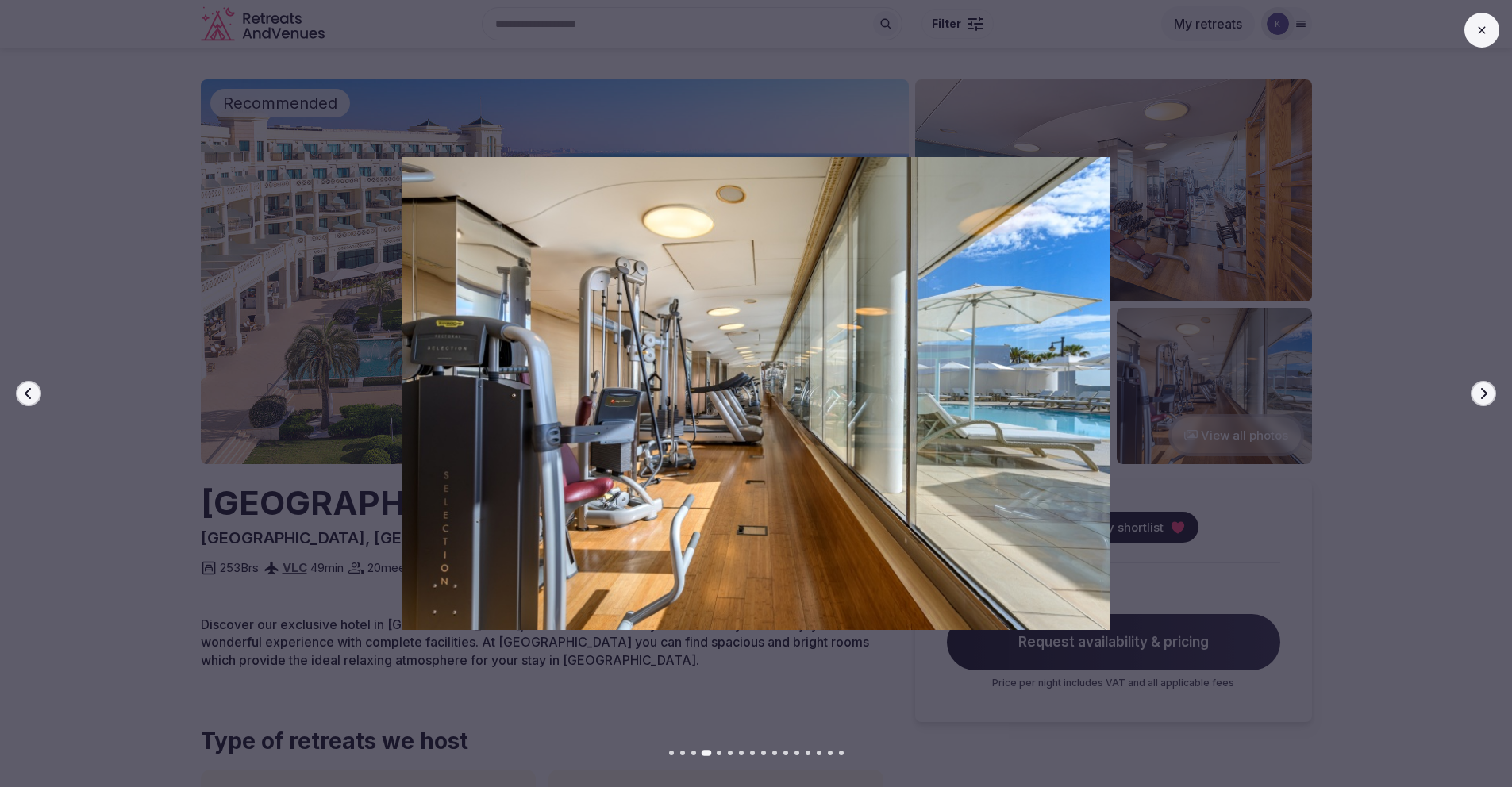
click at [1487, 393] on icon "button" at bounding box center [1483, 394] width 12 height 12
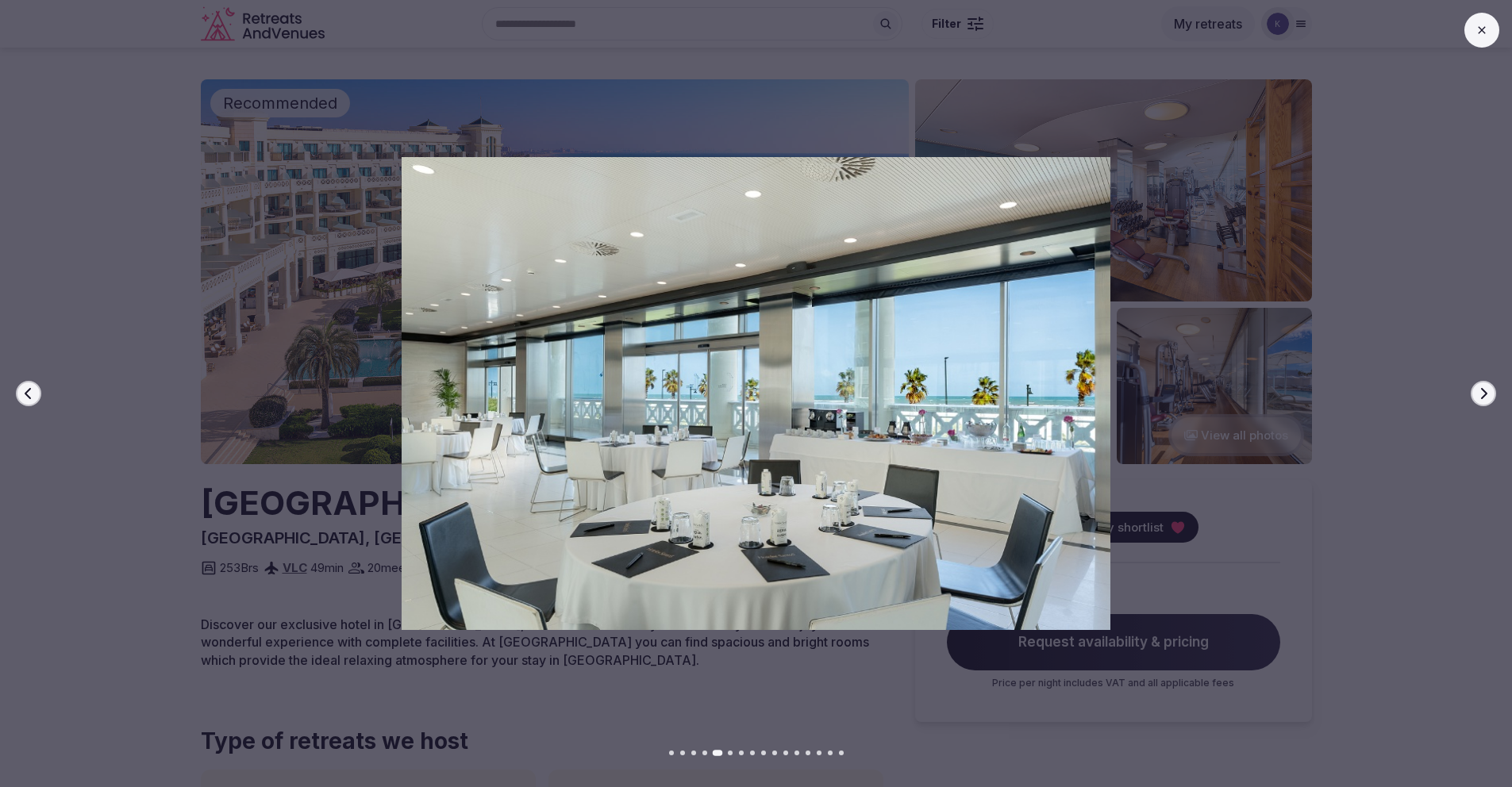
click at [1487, 393] on icon "button" at bounding box center [1483, 394] width 12 height 12
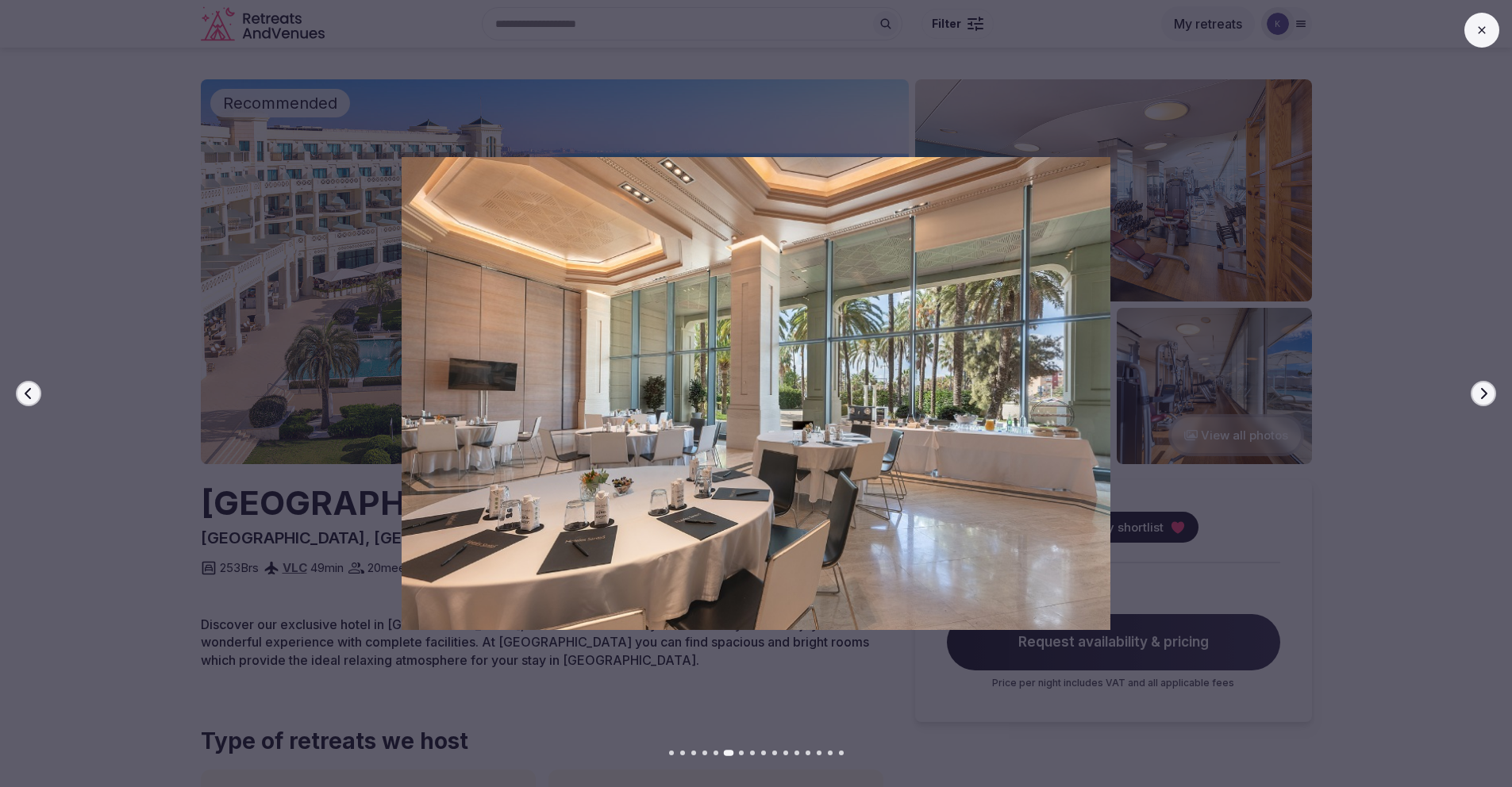
click at [1487, 393] on icon "button" at bounding box center [1483, 394] width 12 height 12
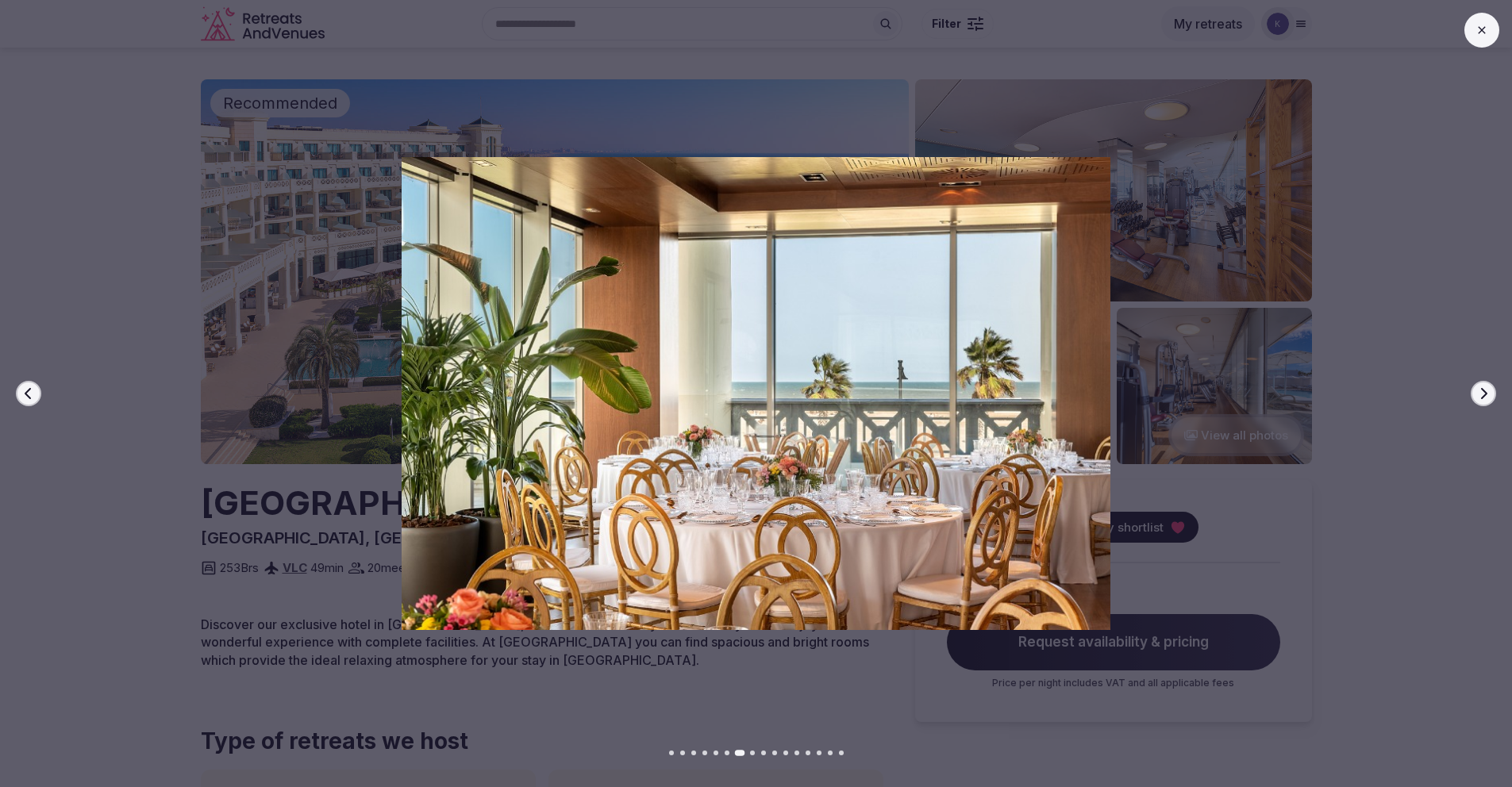
click at [1487, 393] on icon "button" at bounding box center [1483, 394] width 12 height 12
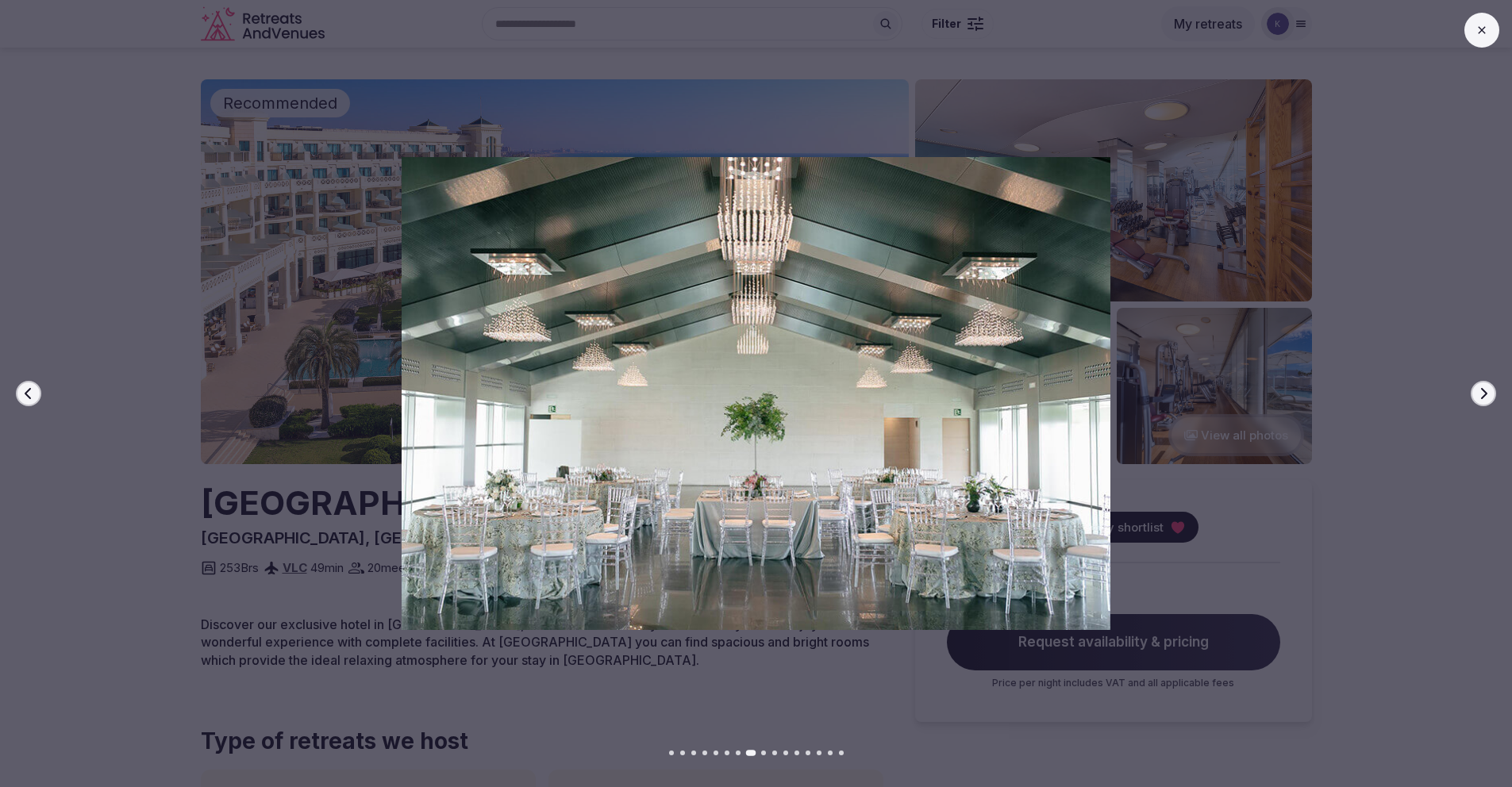
click at [1487, 394] on icon "button" at bounding box center [1483, 394] width 12 height 12
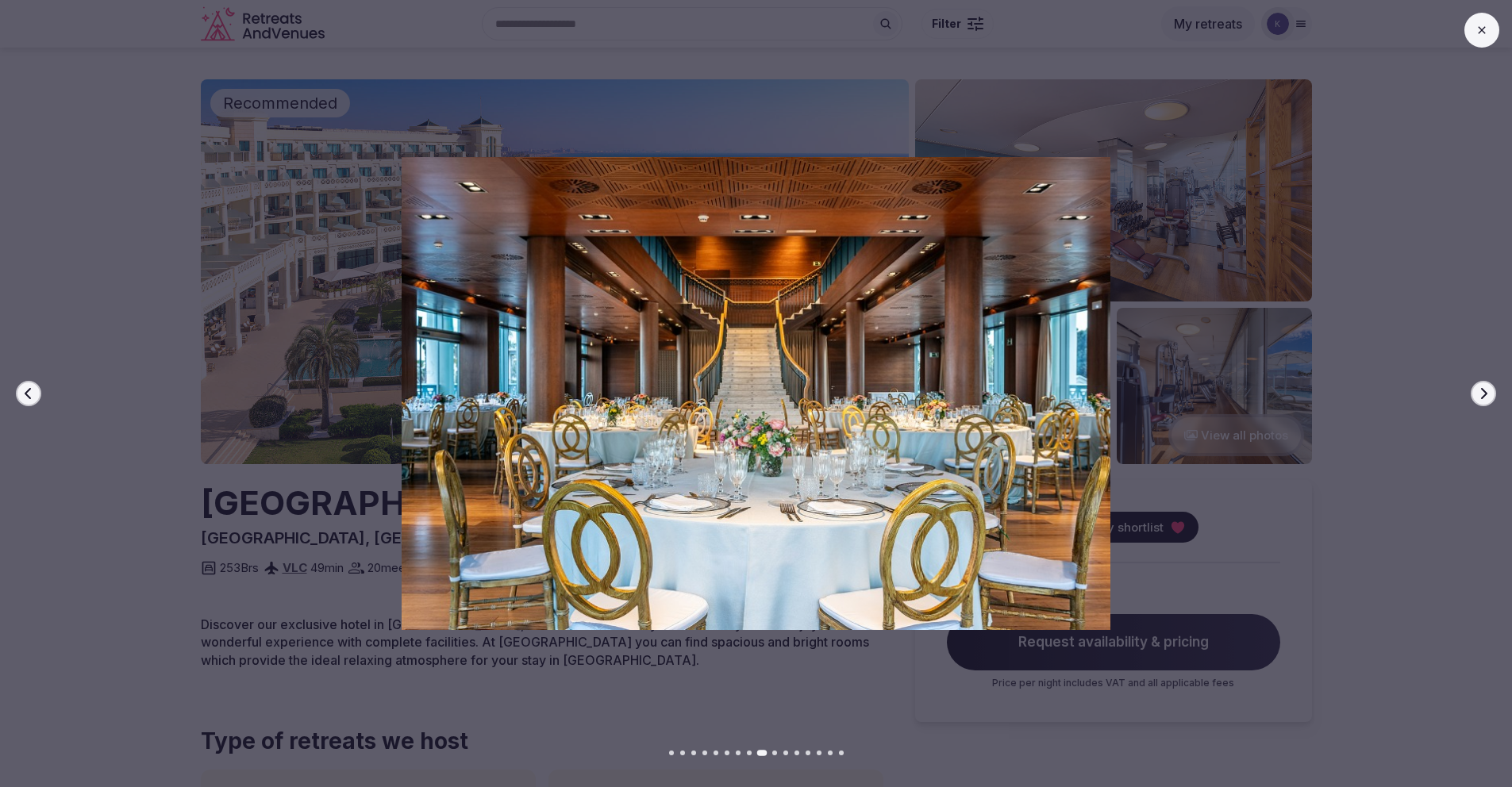
click at [1487, 394] on icon "button" at bounding box center [1483, 394] width 12 height 12
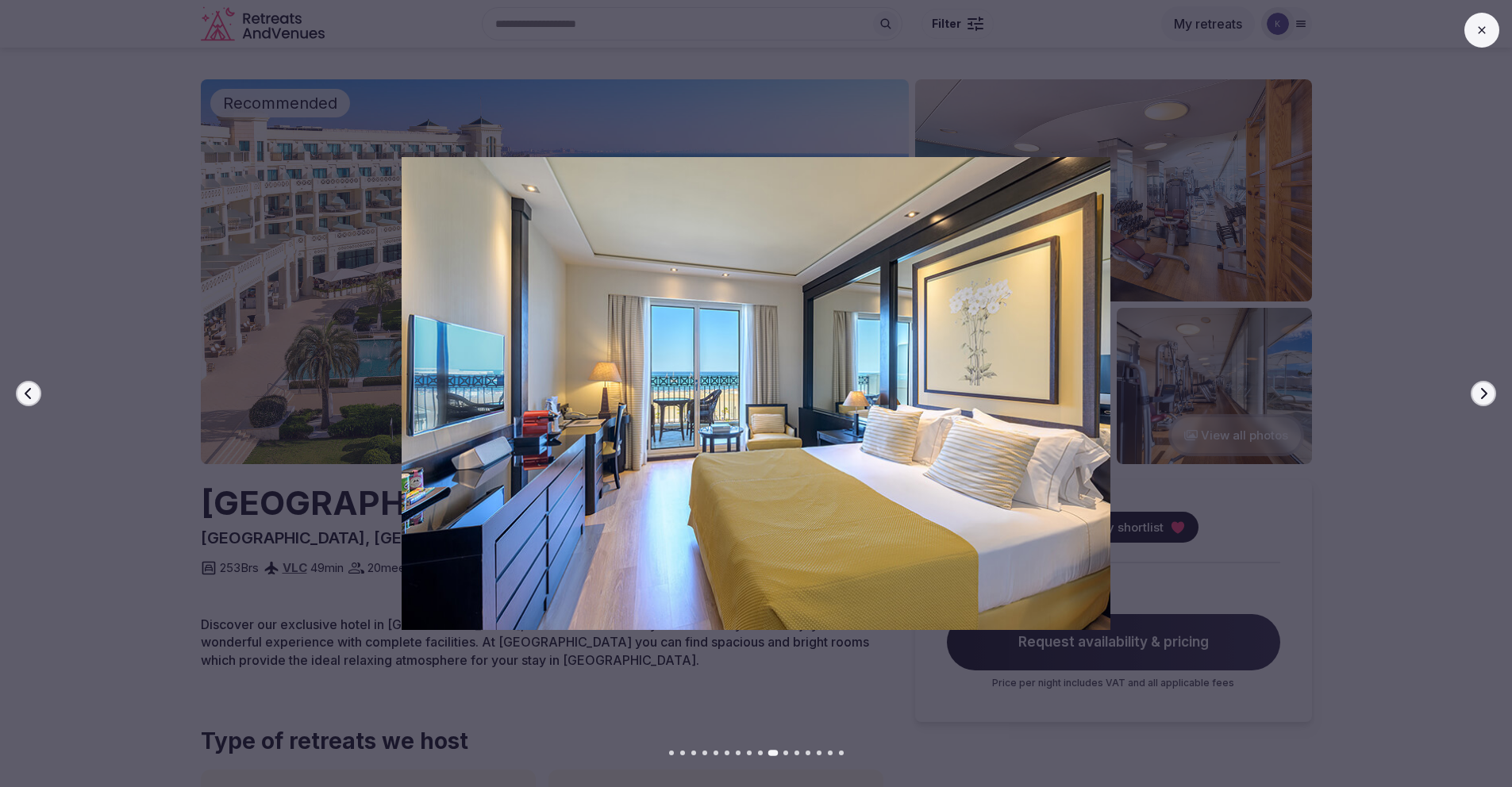
click at [1487, 394] on icon "button" at bounding box center [1483, 394] width 12 height 12
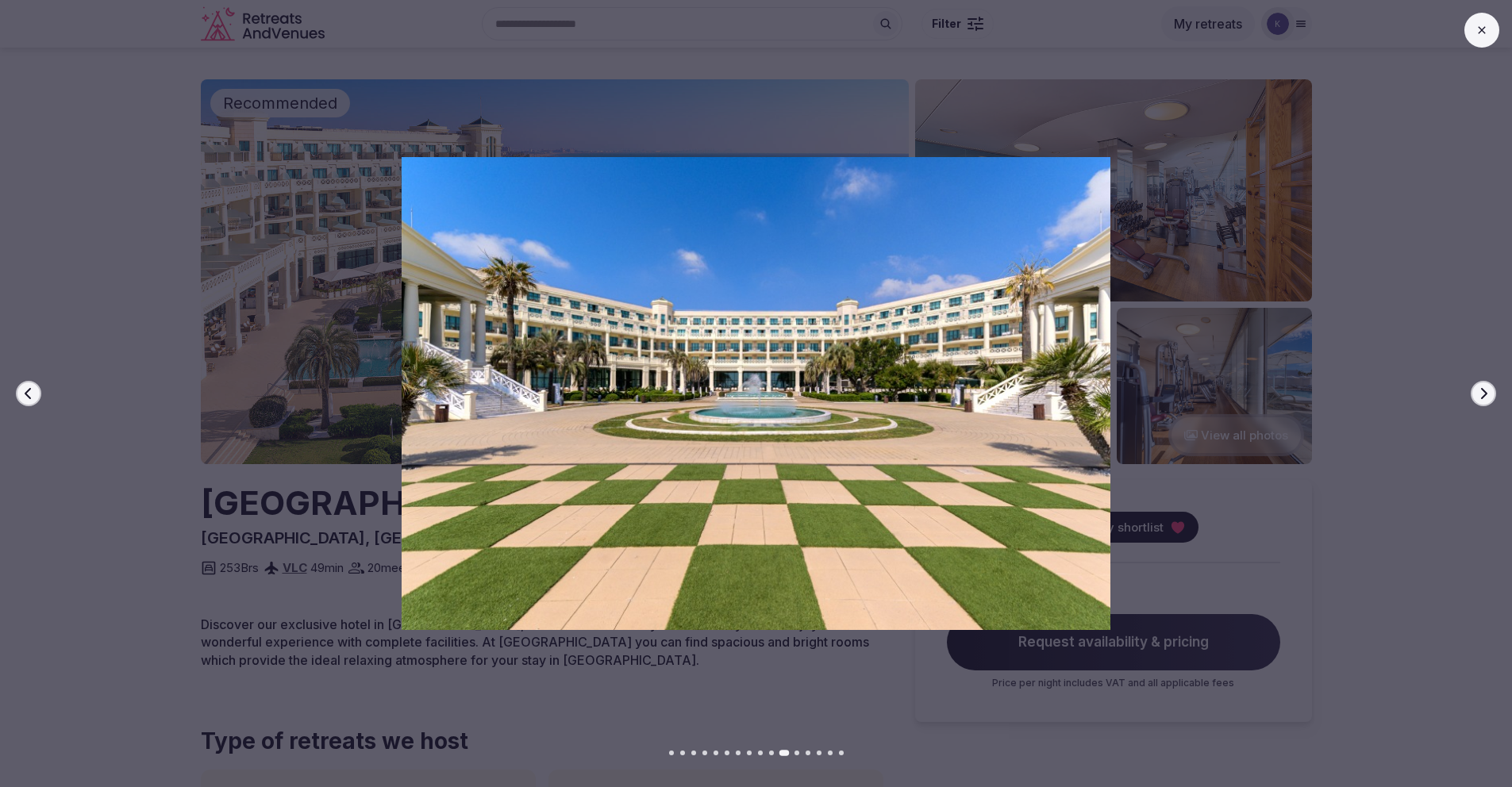
click at [1487, 394] on icon "button" at bounding box center [1483, 394] width 12 height 12
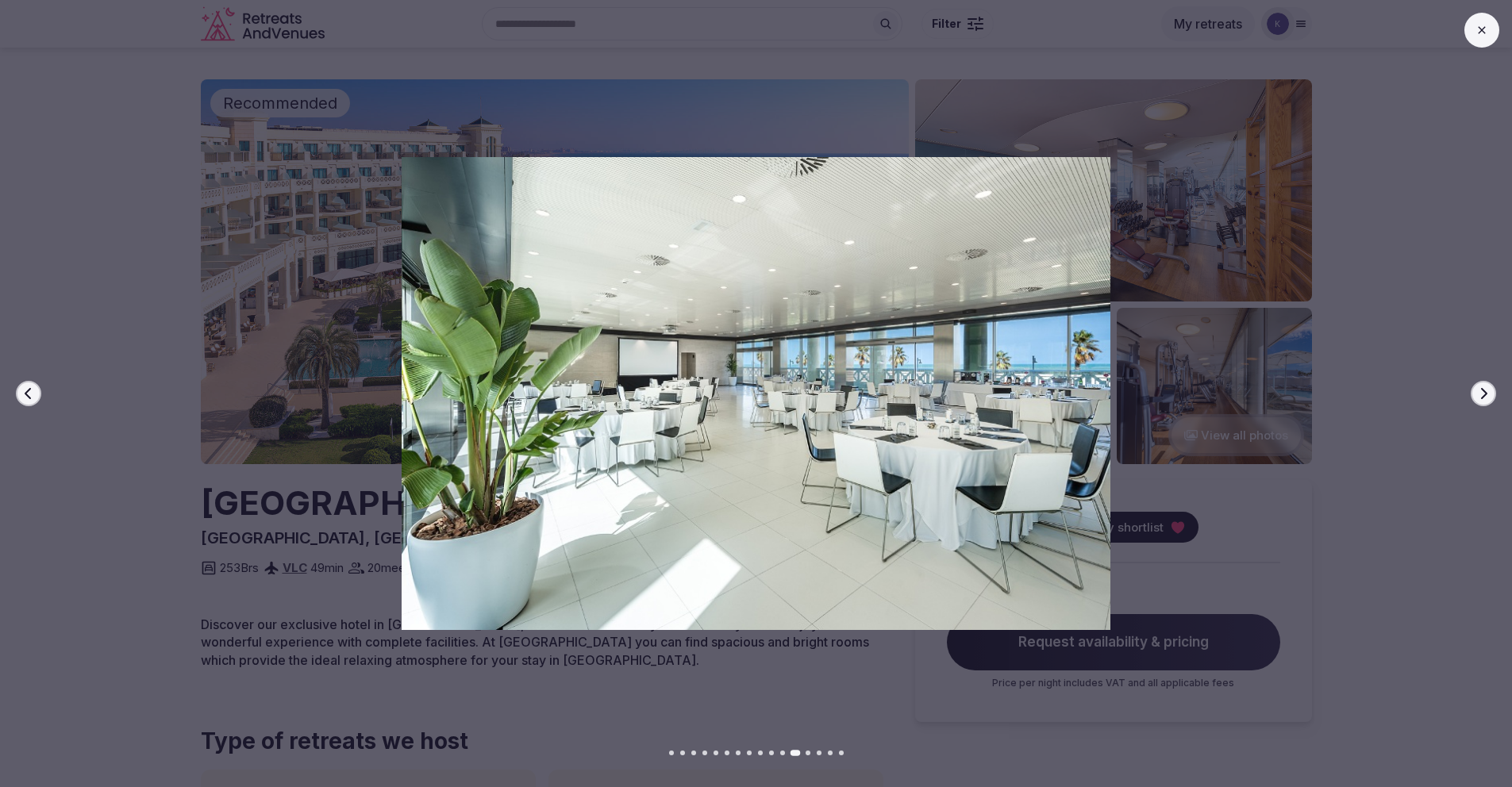
click at [1487, 394] on icon "button" at bounding box center [1483, 394] width 12 height 12
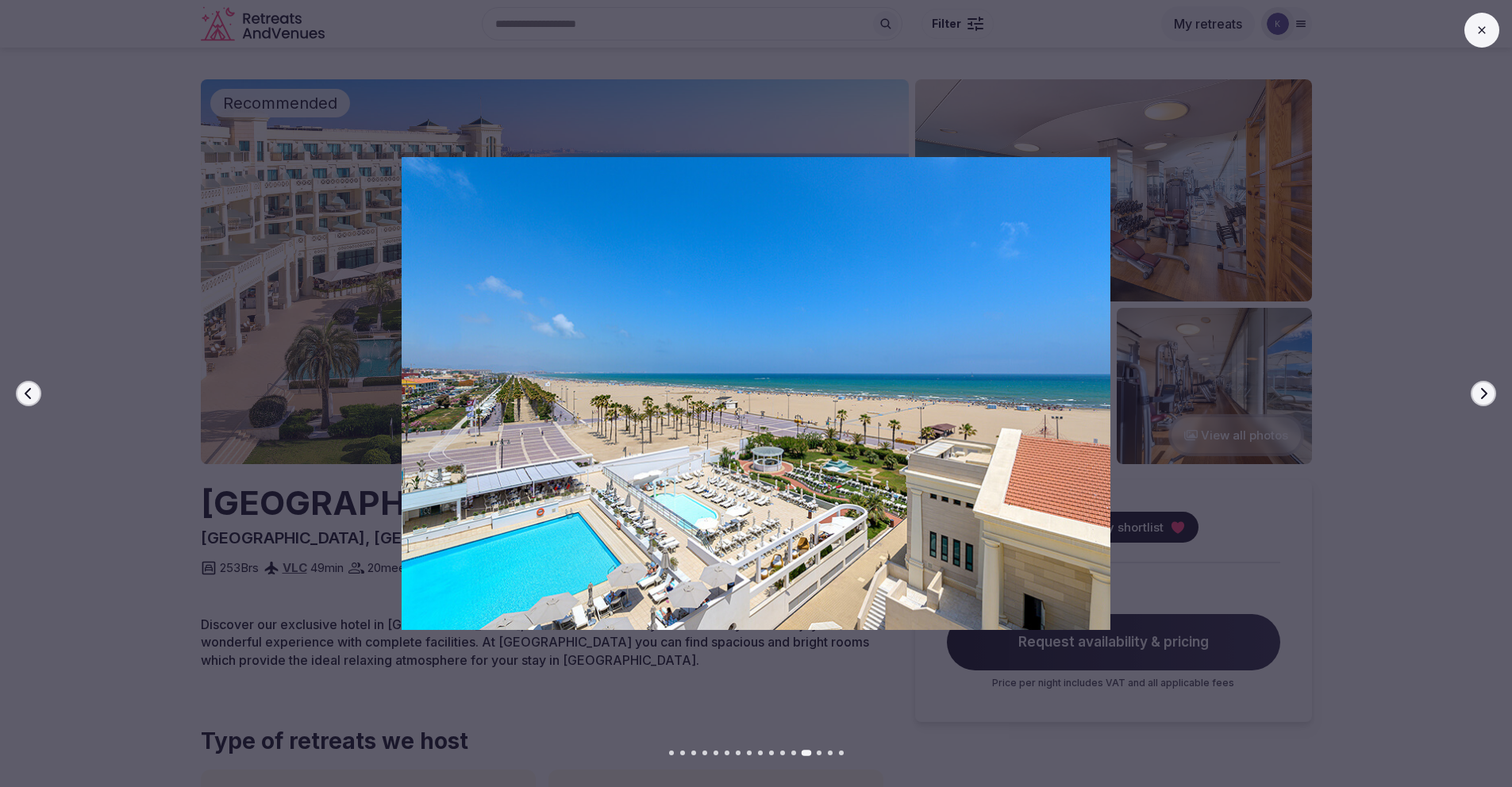
click at [1485, 394] on icon "button" at bounding box center [1484, 393] width 6 height 12
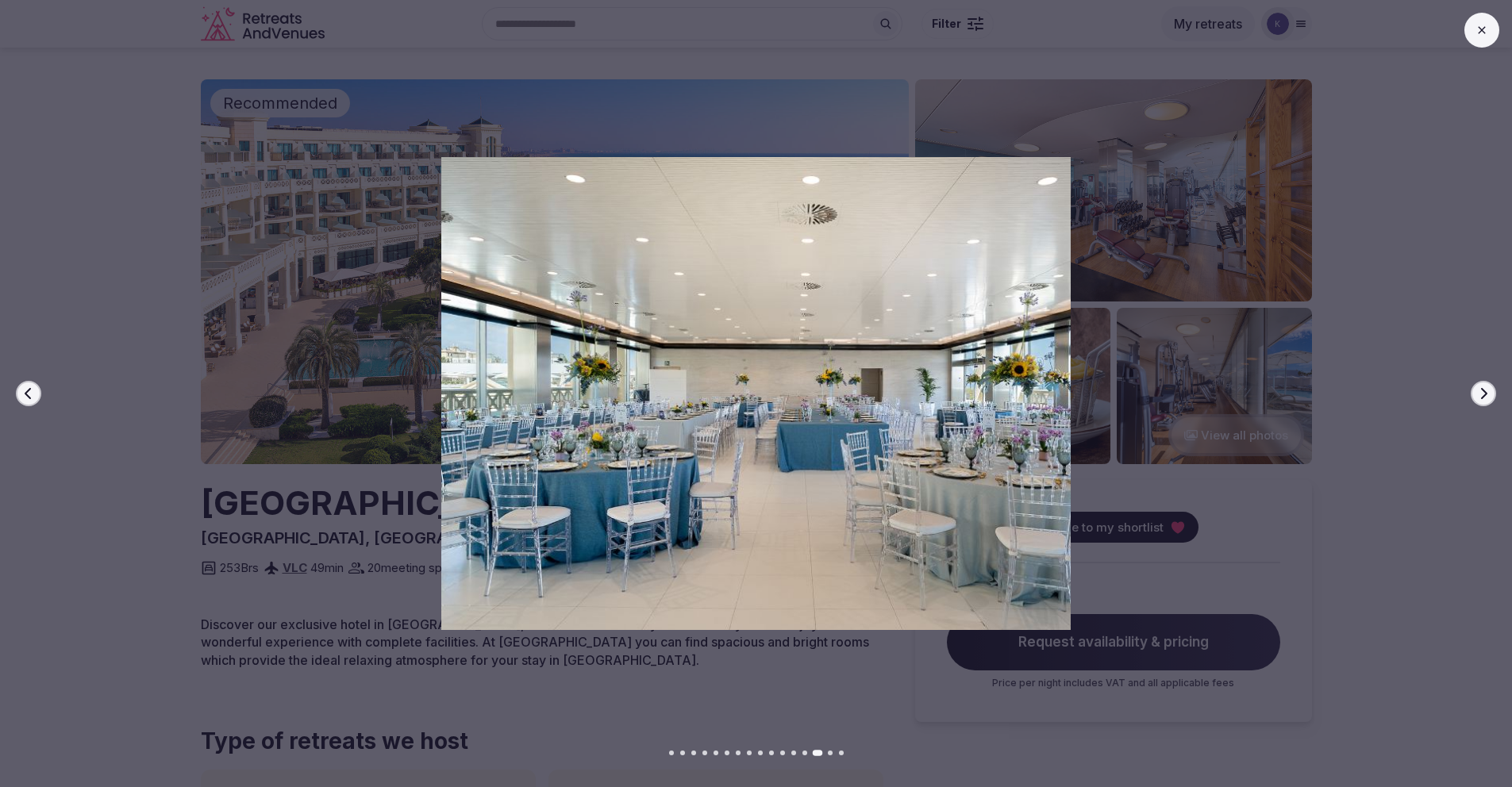
click at [1485, 395] on icon "button" at bounding box center [1484, 393] width 6 height 12
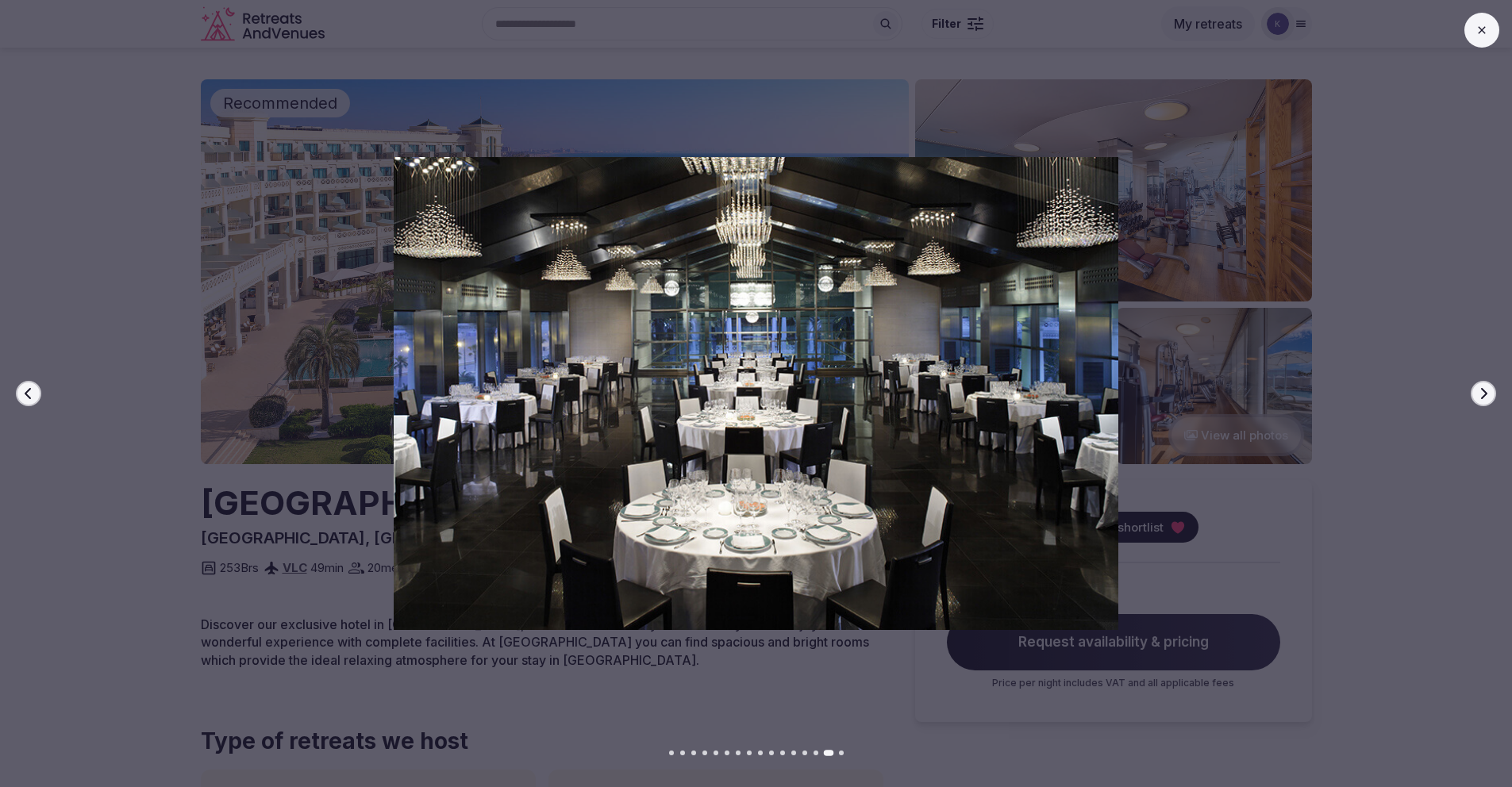
click at [1485, 395] on icon "button" at bounding box center [1484, 393] width 6 height 12
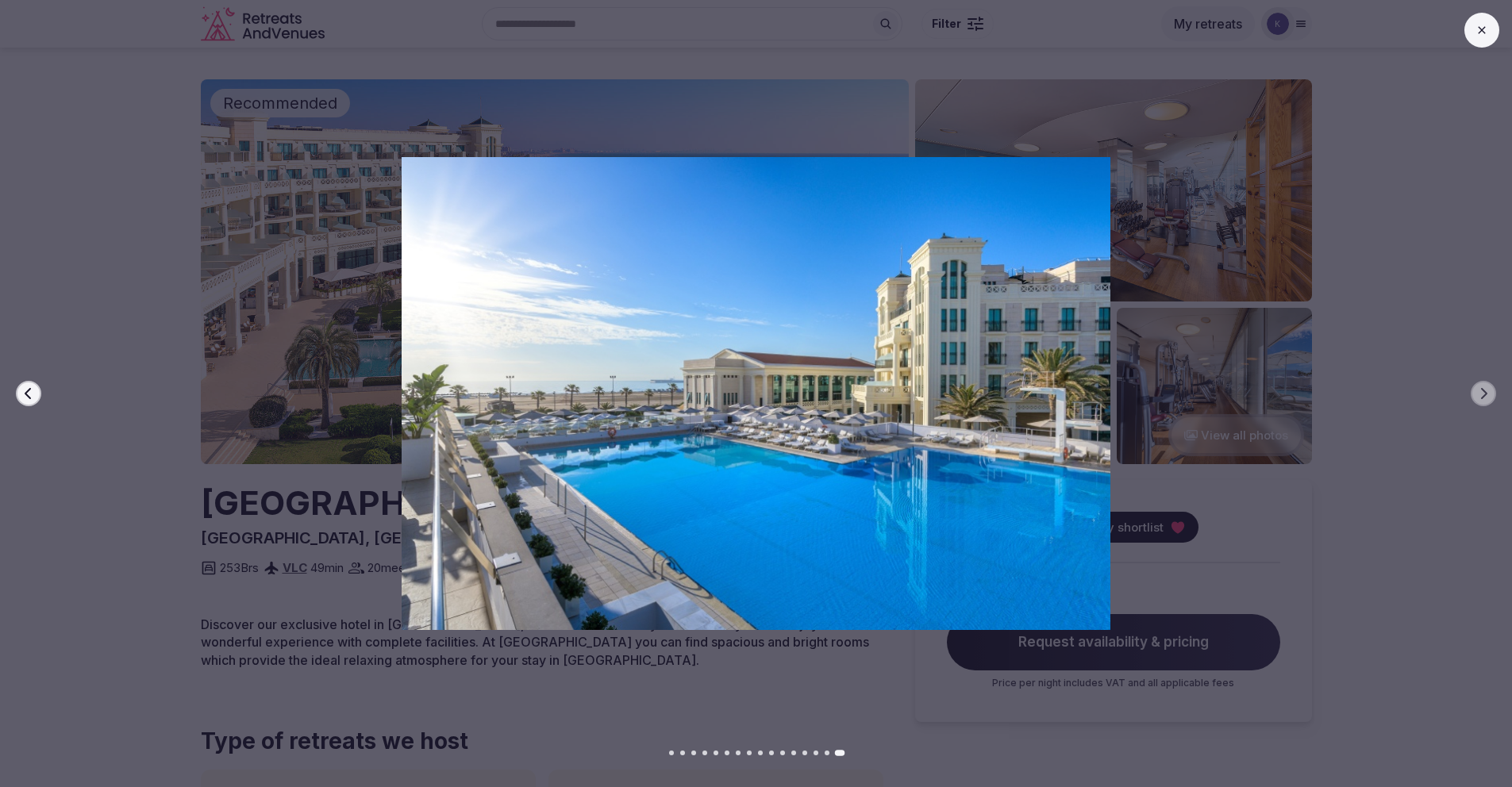
click at [28, 398] on icon "button" at bounding box center [28, 394] width 12 height 12
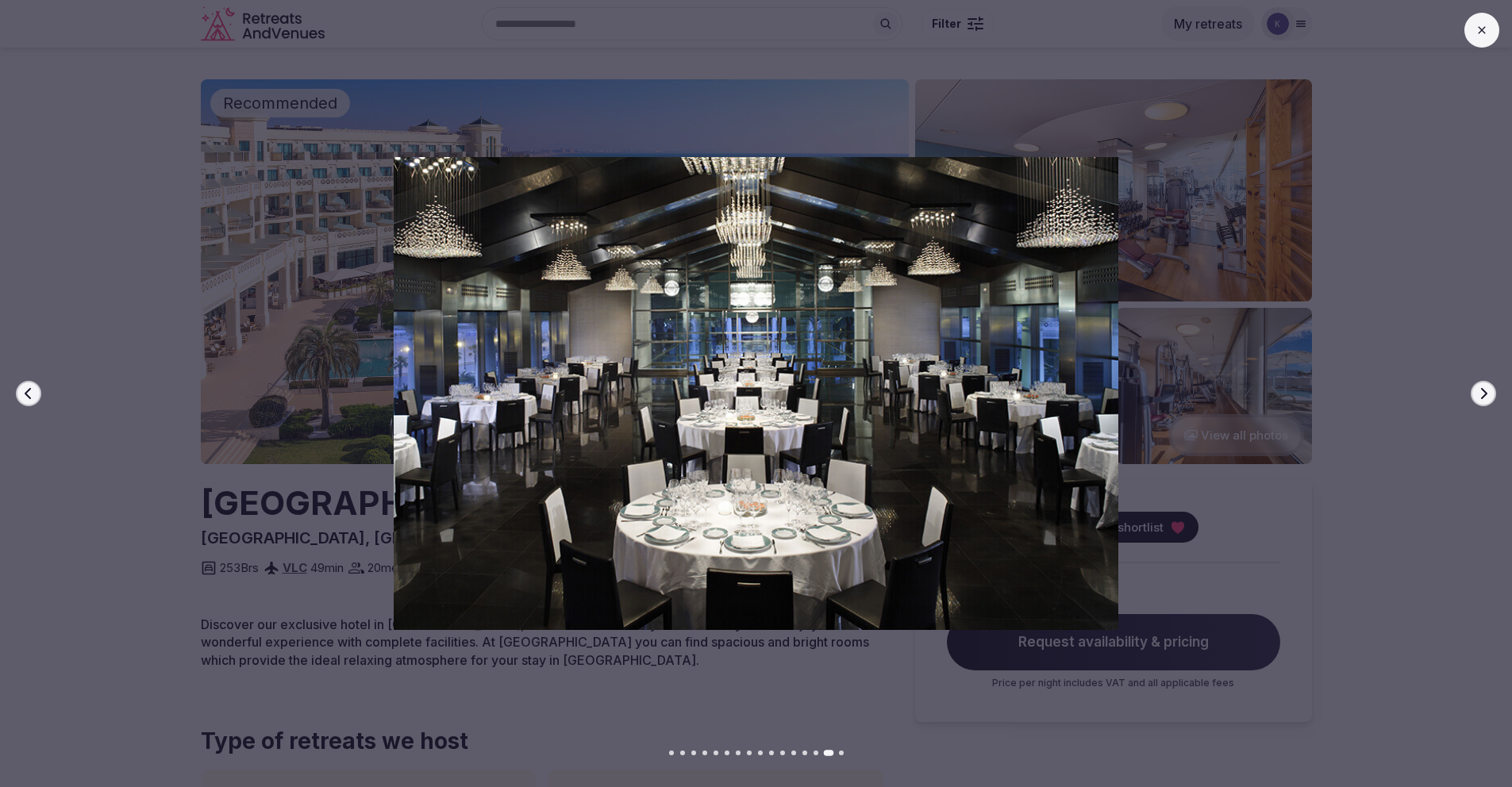
click at [1486, 35] on icon at bounding box center [1482, 30] width 12 height 12
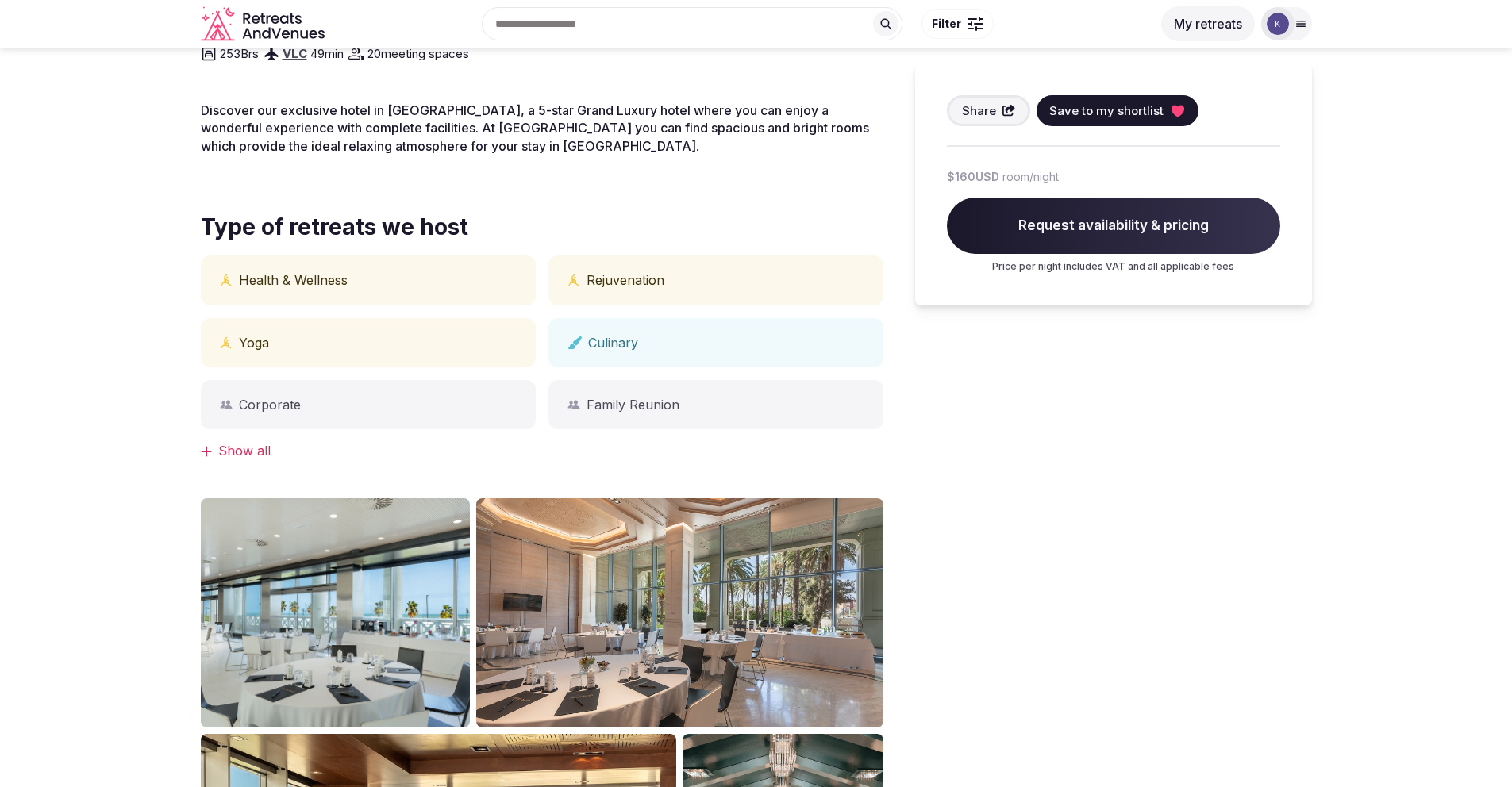
scroll to position [493, 0]
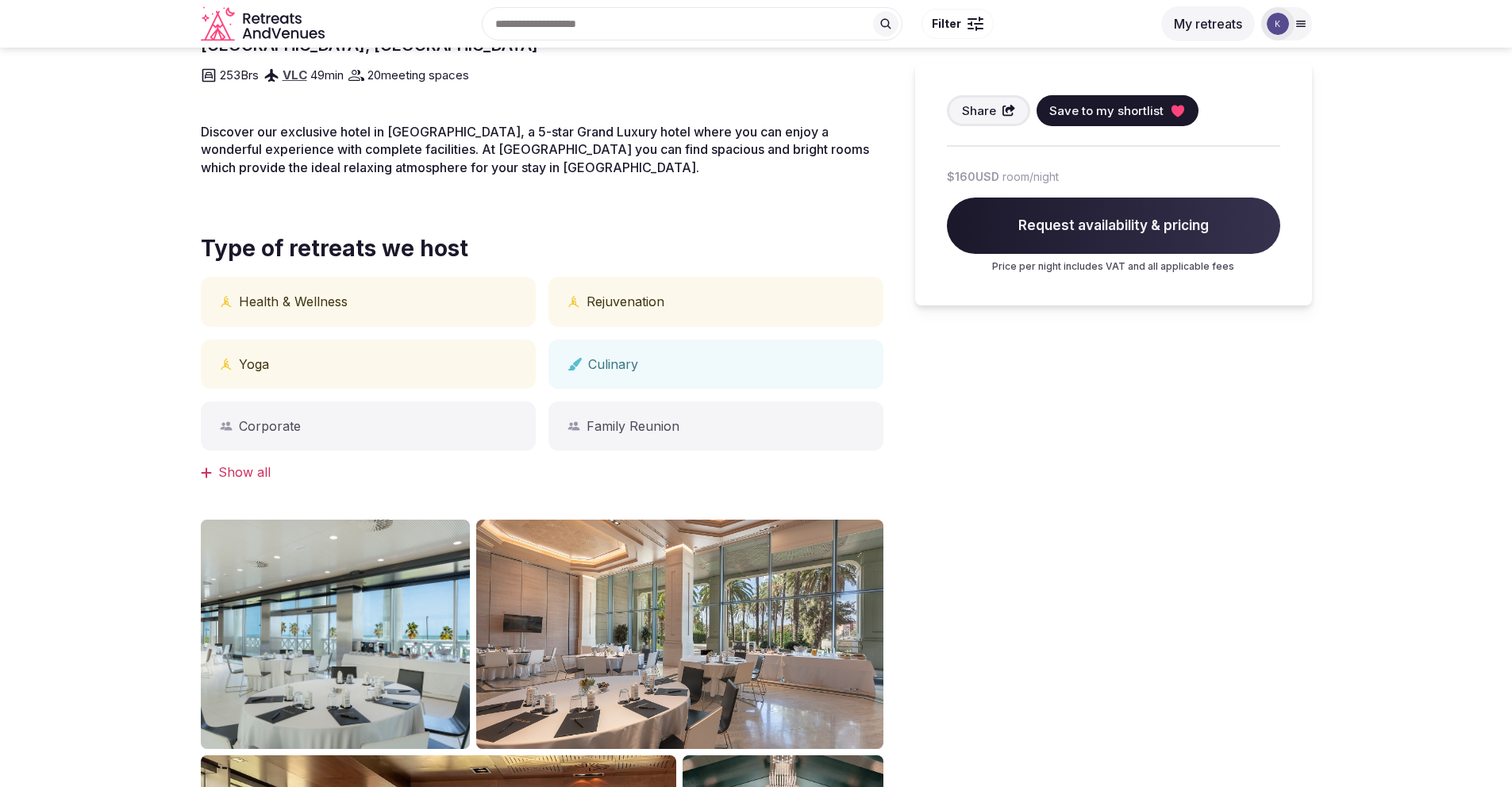
click at [232, 472] on div "Show all" at bounding box center [542, 473] width 683 height 18
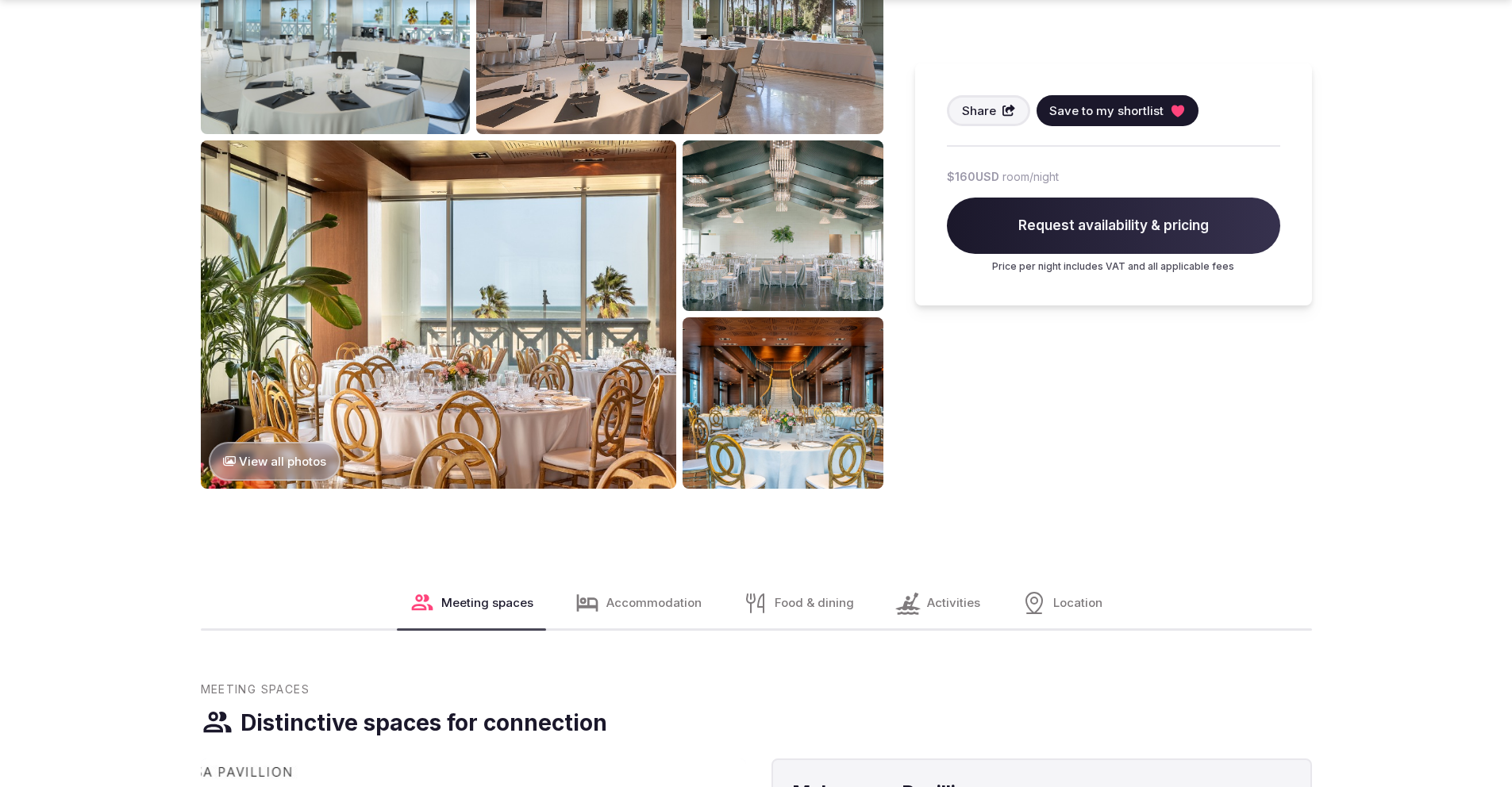
scroll to position [1670, 0]
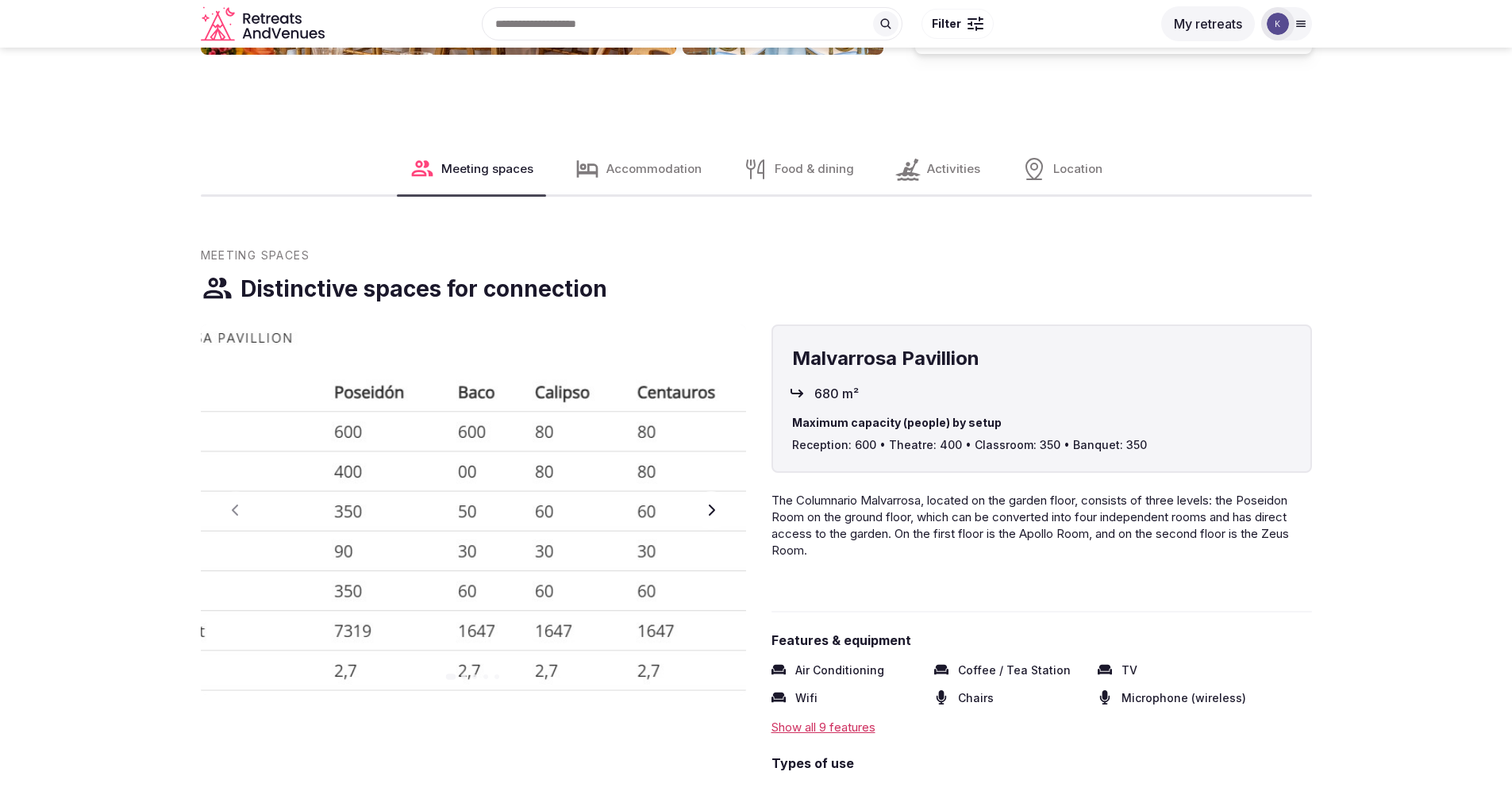
click at [943, 165] on span "Activities" at bounding box center [953, 168] width 53 height 17
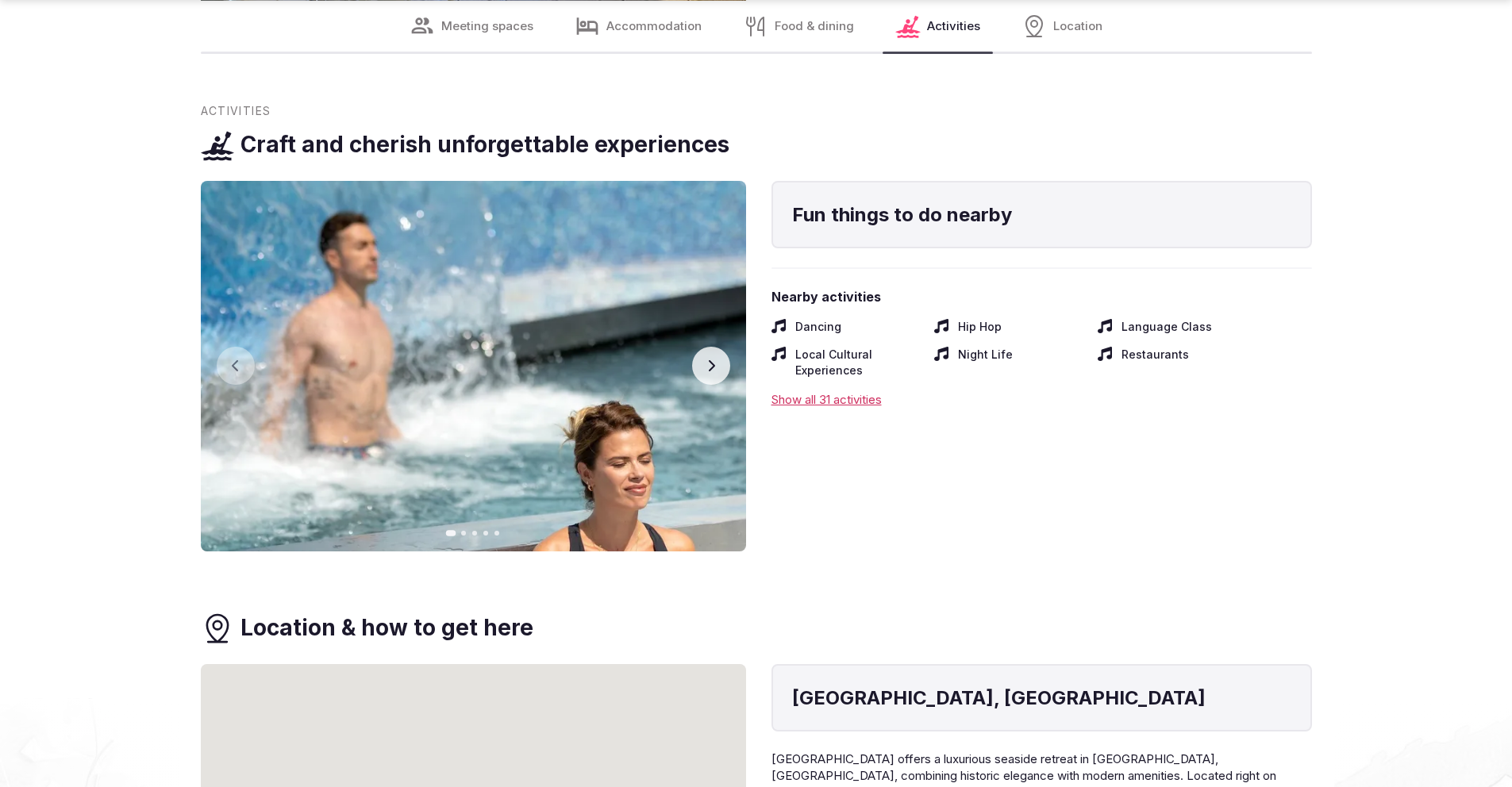
scroll to position [5734, 0]
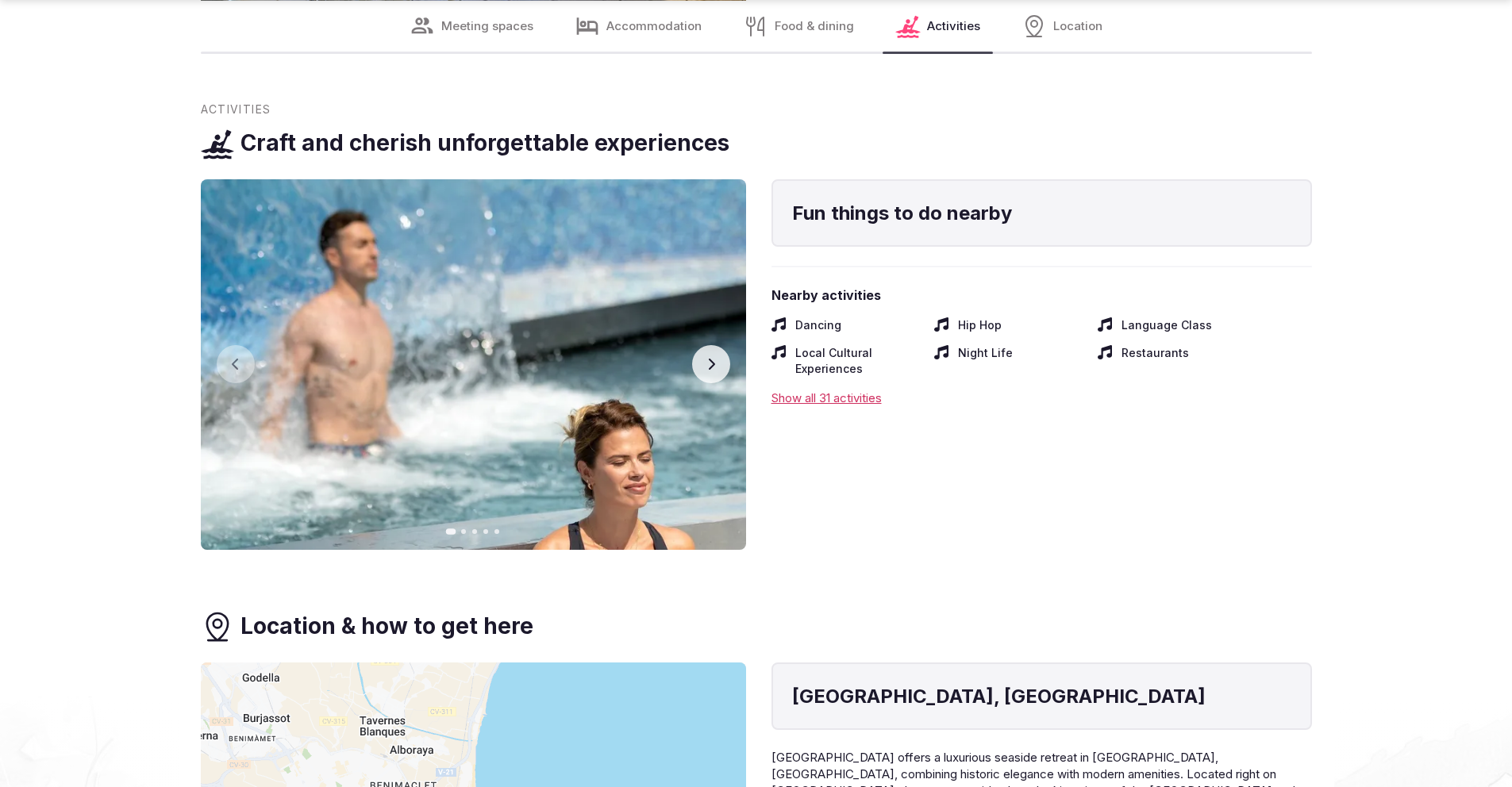
click at [842, 390] on div "Show all 31 activities" at bounding box center [1041, 397] width 541 height 17
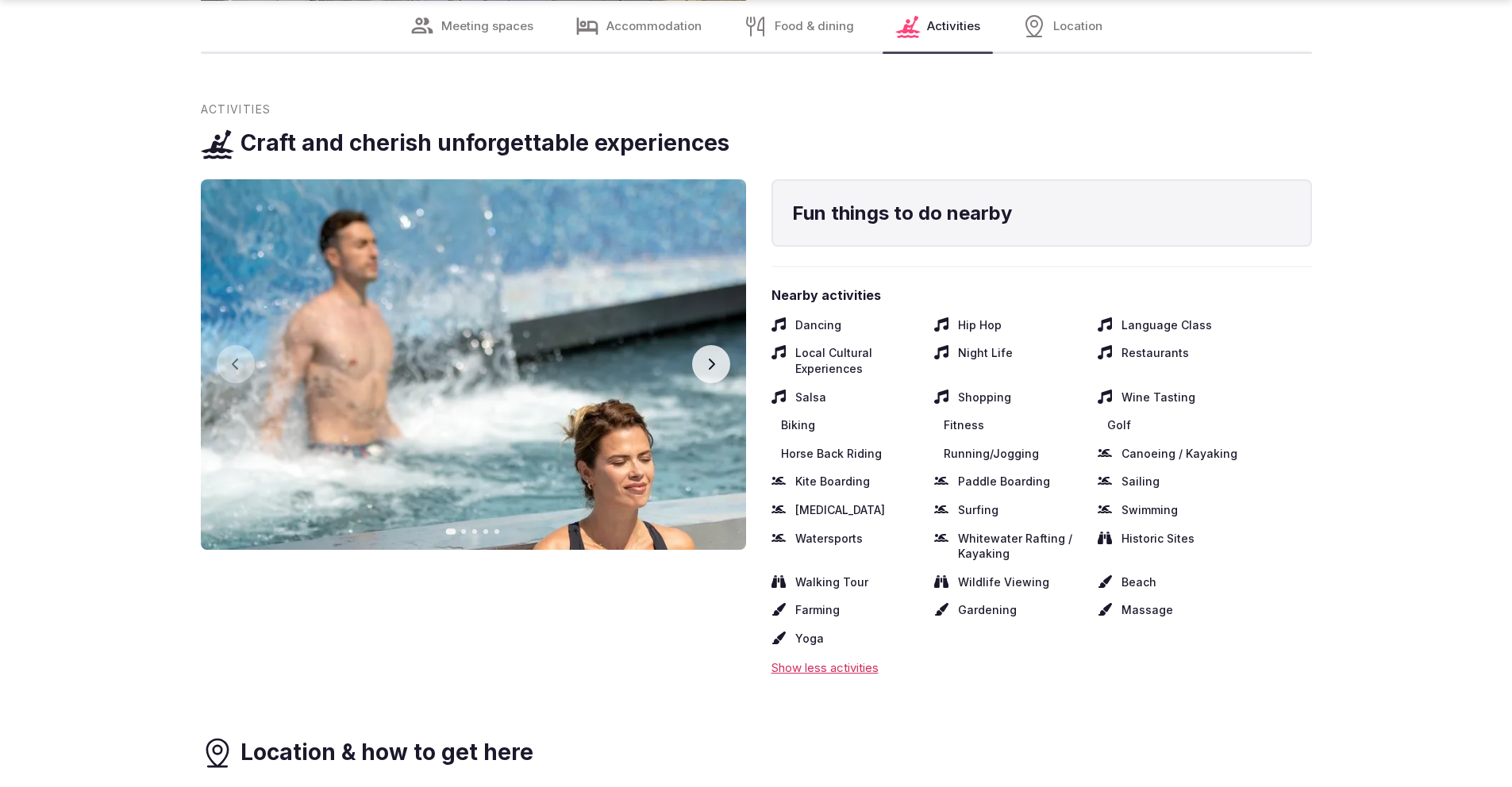
click at [706, 358] on icon "button" at bounding box center [711, 364] width 12 height 12
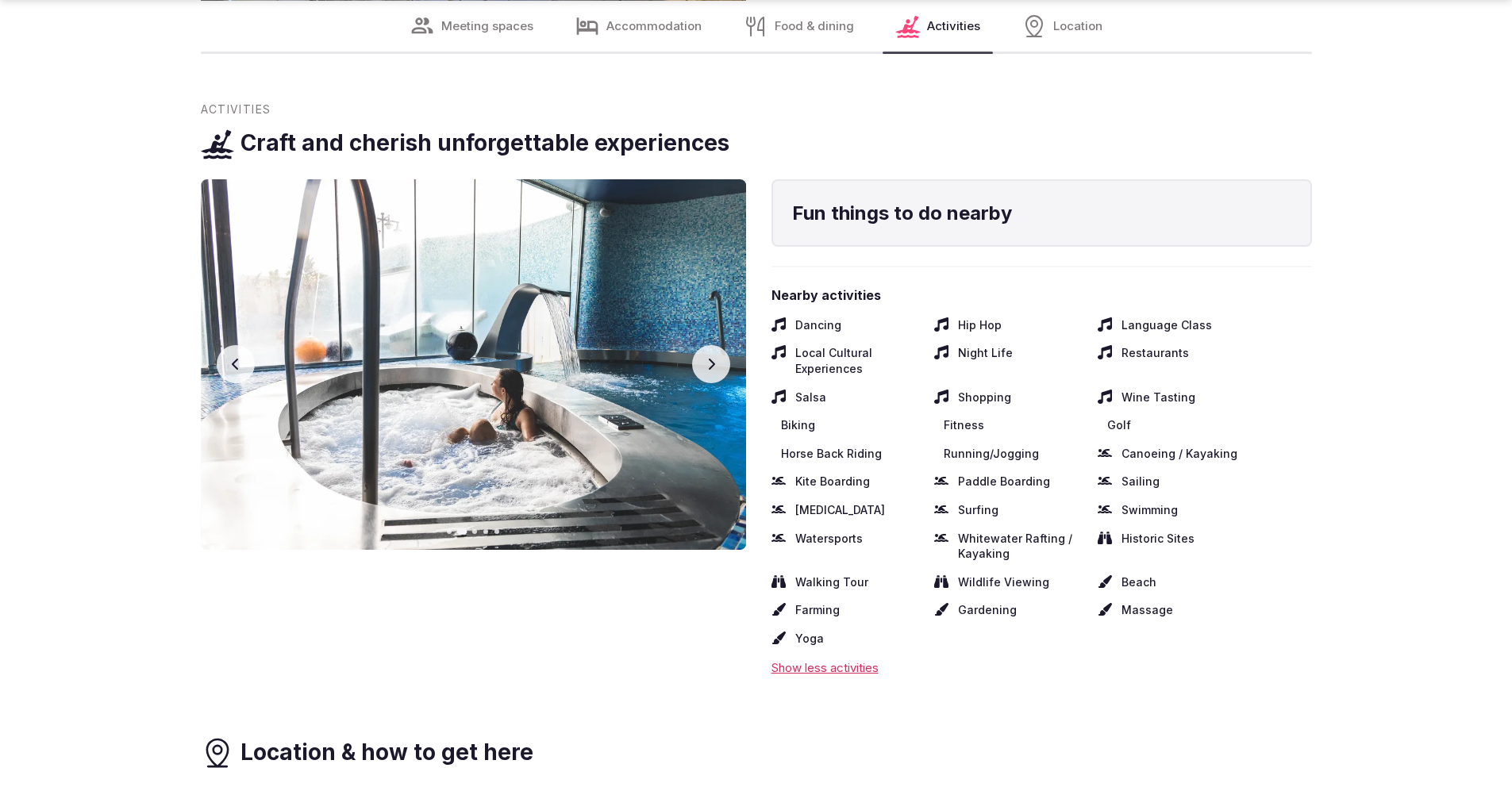
click at [706, 358] on icon "button" at bounding box center [711, 364] width 12 height 12
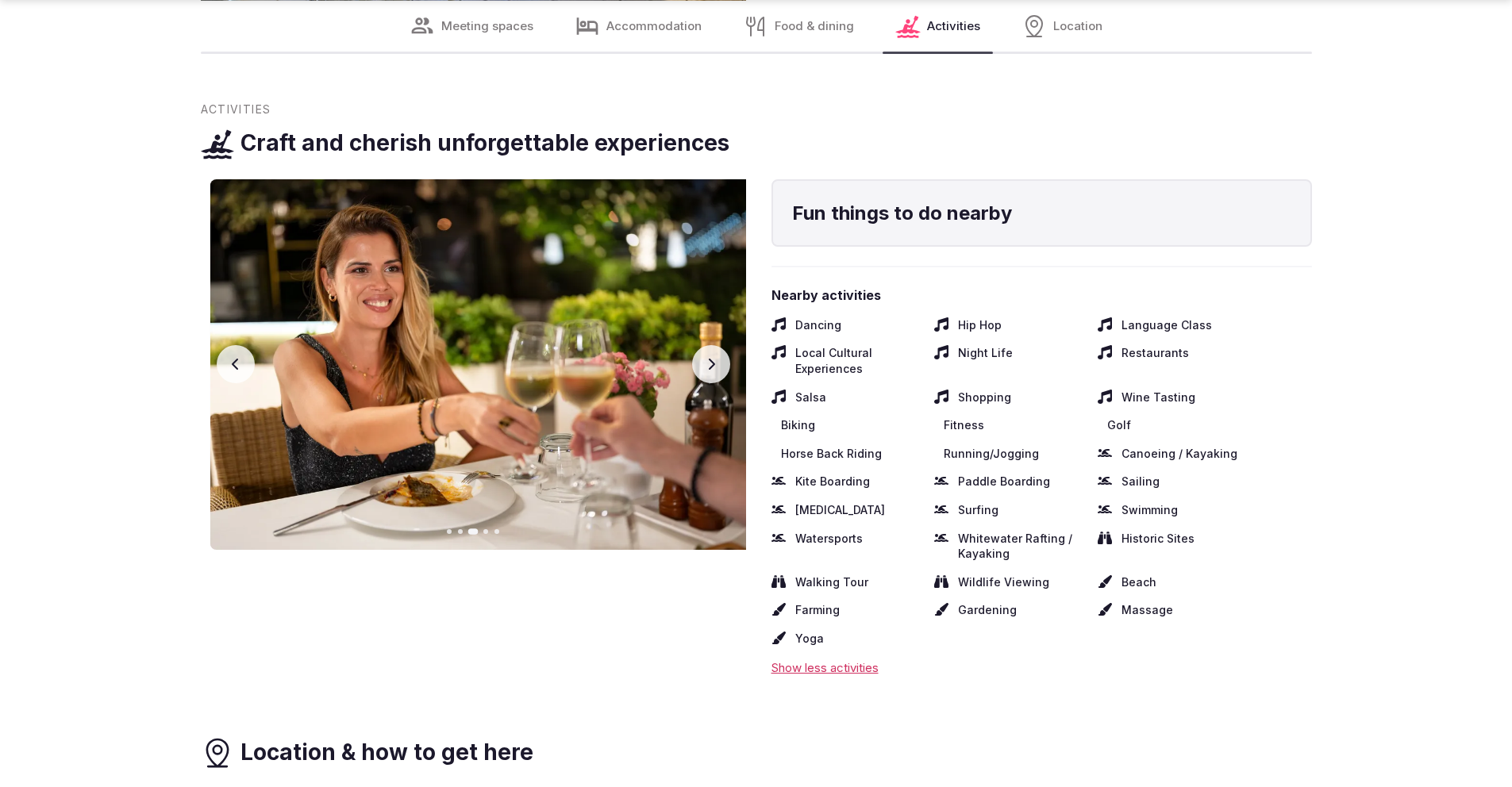
click at [706, 358] on icon "button" at bounding box center [711, 364] width 12 height 12
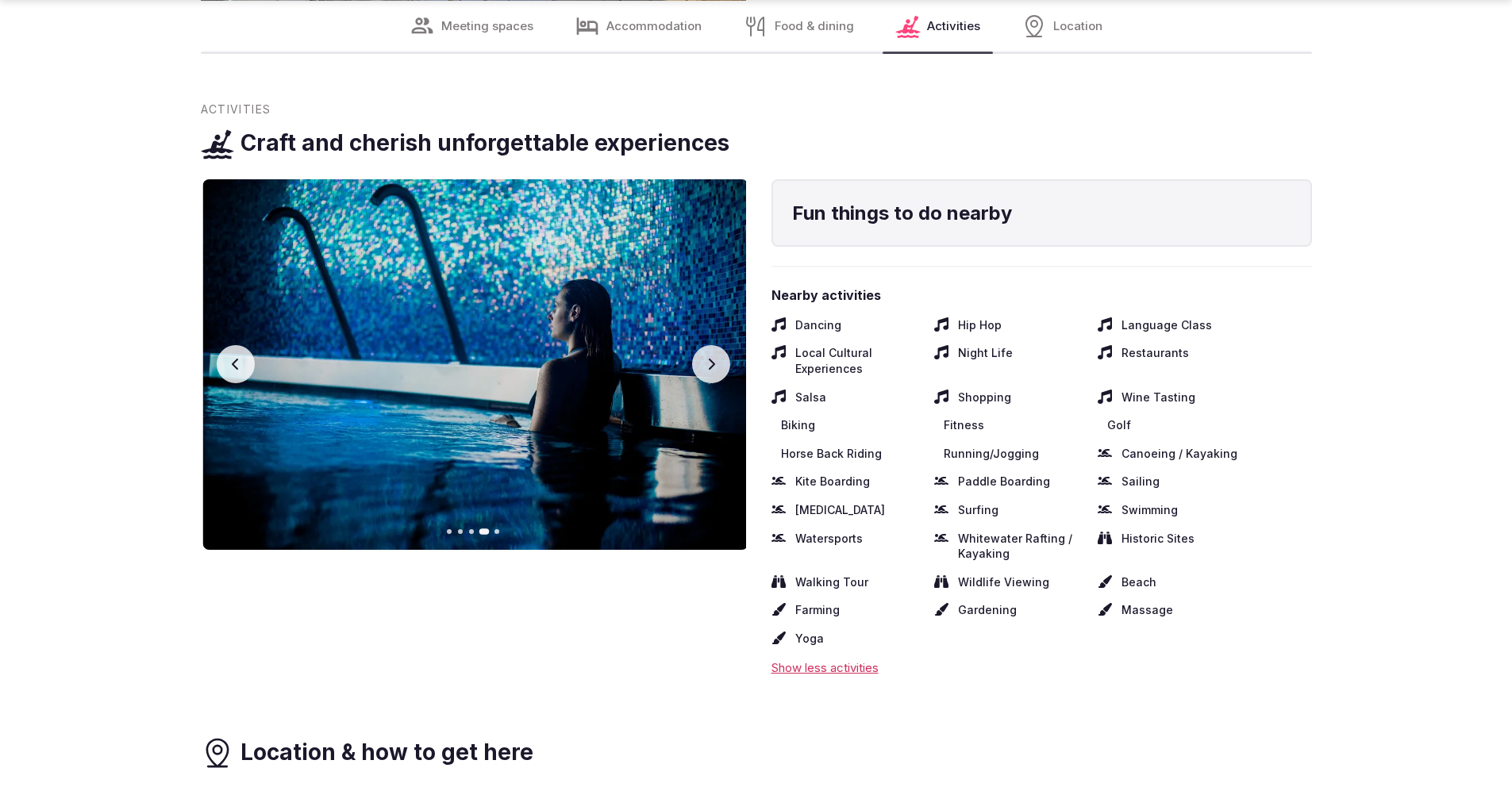
click at [706, 358] on icon "button" at bounding box center [711, 364] width 12 height 12
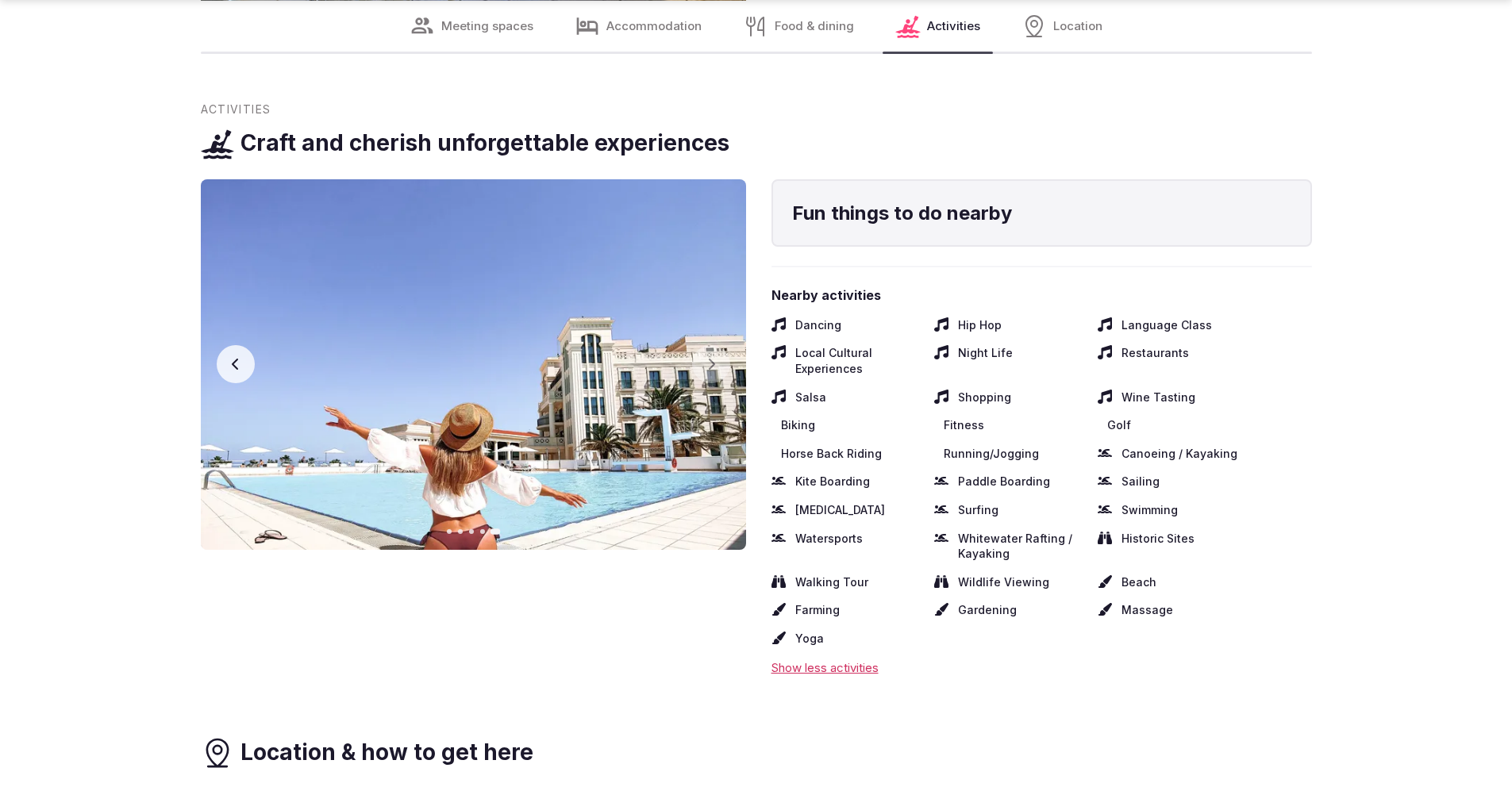
click at [243, 345] on button "Previous slide" at bounding box center [235, 364] width 38 height 38
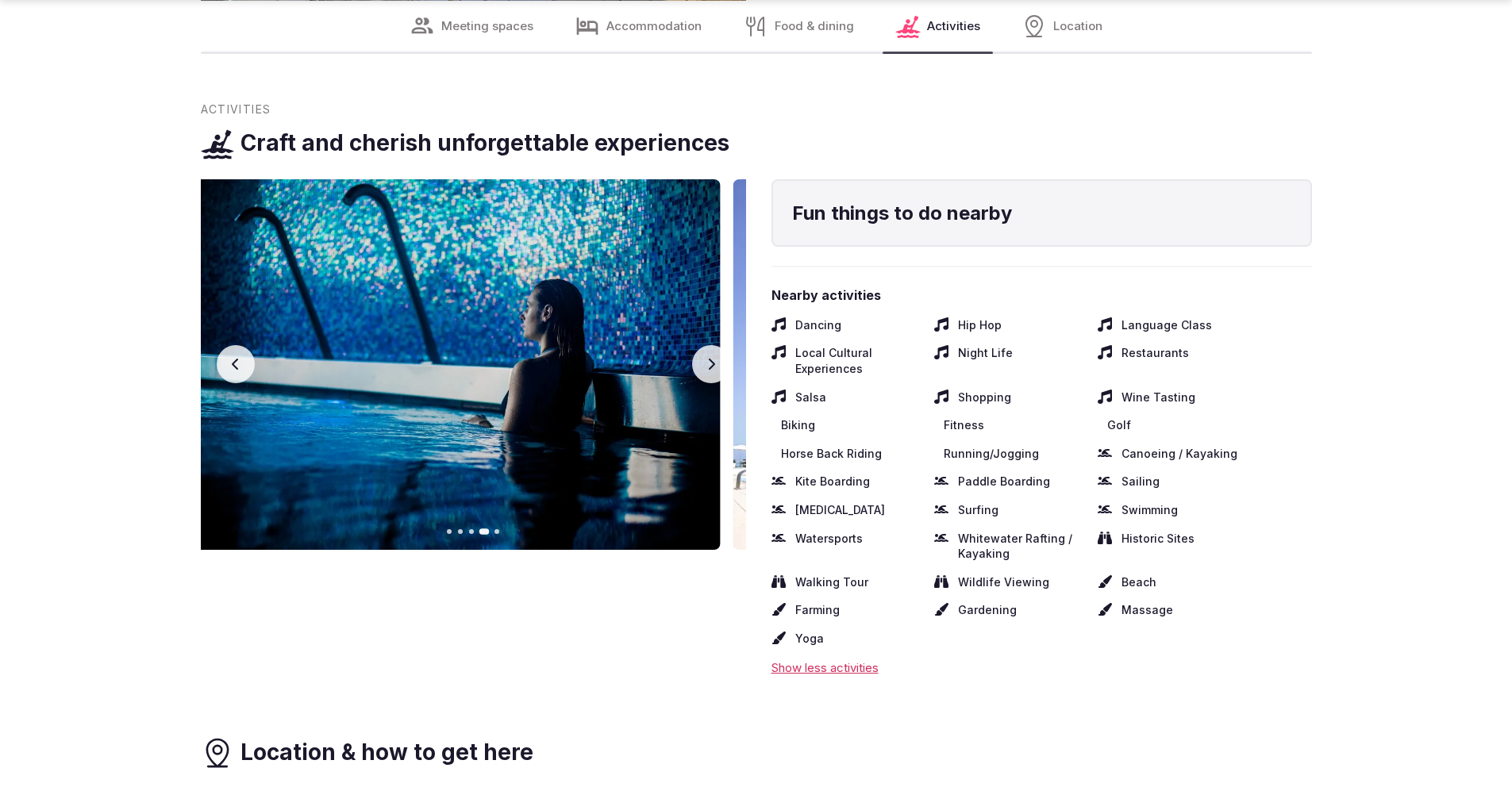
click at [243, 345] on button "Previous slide" at bounding box center [235, 364] width 38 height 38
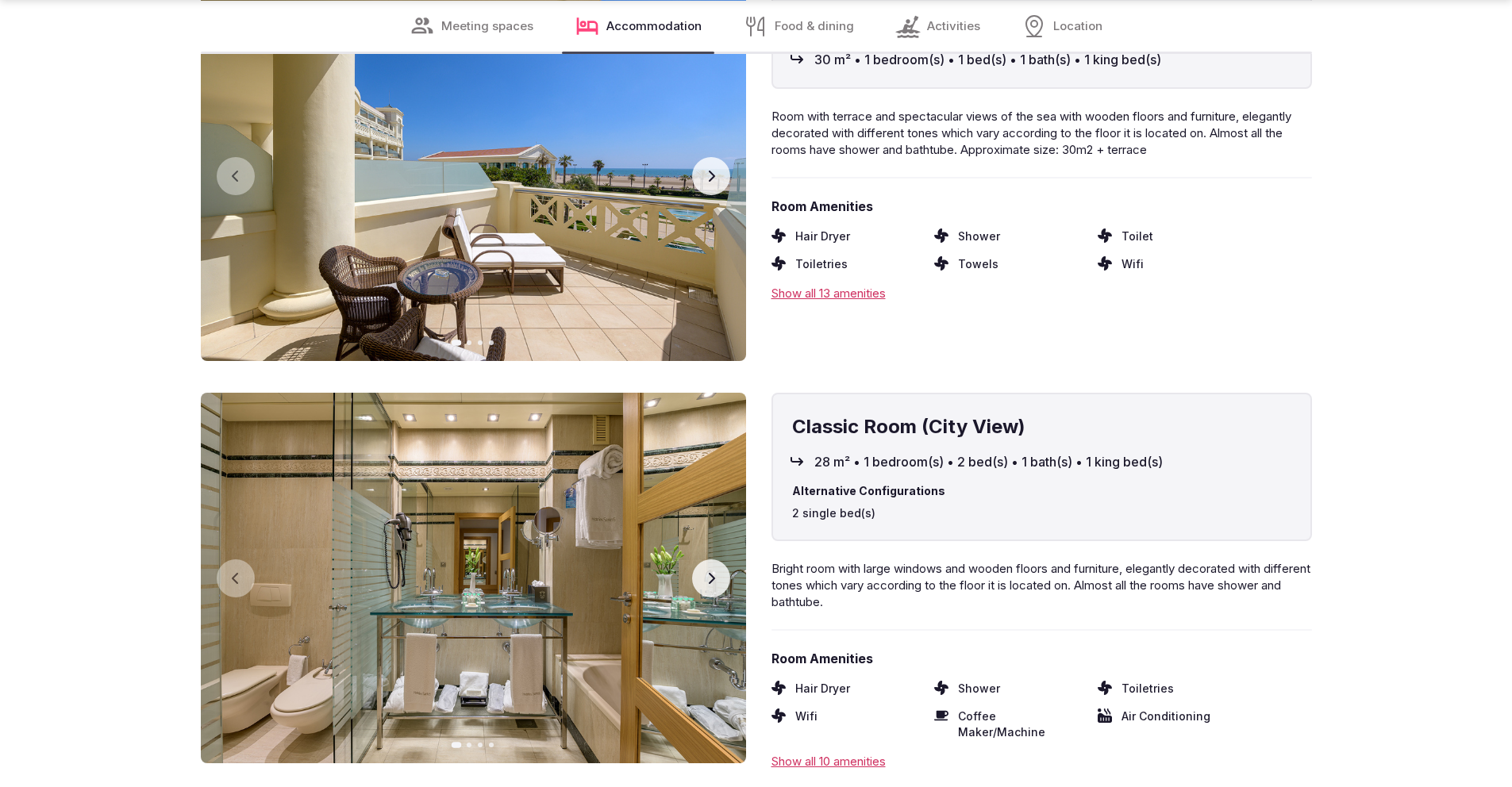
scroll to position [4096, 0]
